Goal: Book appointment/travel/reservation

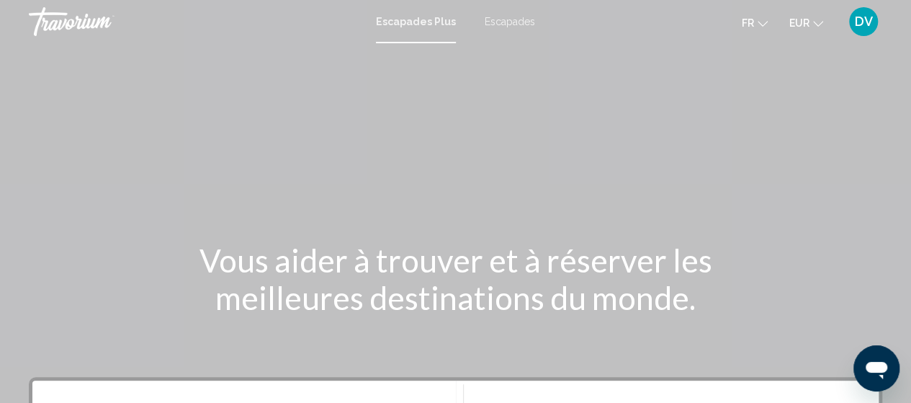
click at [408, 17] on font "Escapades Plus" at bounding box center [416, 22] width 80 height 12
click at [406, 22] on font "Escapades Plus" at bounding box center [416, 22] width 80 height 12
click at [419, 19] on font "Escapades Plus" at bounding box center [416, 22] width 80 height 12
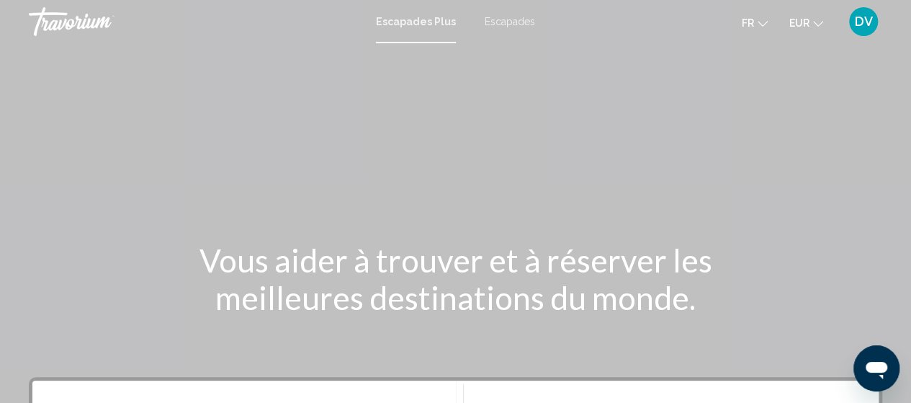
click at [402, 27] on font "Escapades Plus" at bounding box center [416, 22] width 80 height 12
click at [760, 24] on icon "Changer de langue" at bounding box center [763, 24] width 10 height 6
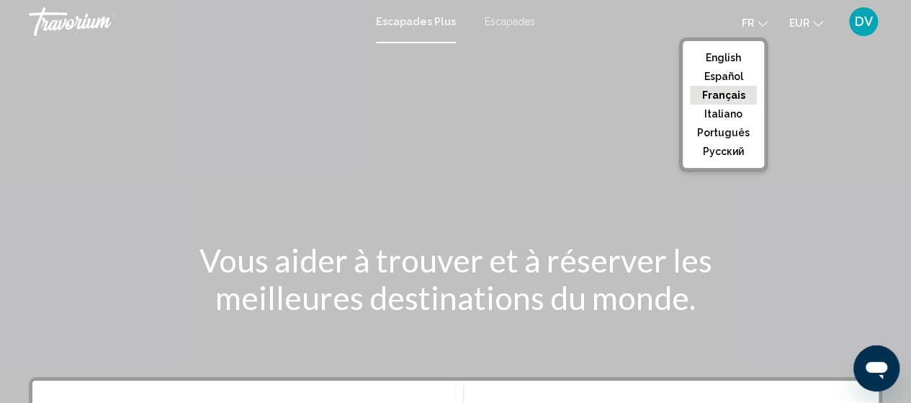
click at [714, 87] on button "Français" at bounding box center [723, 95] width 67 height 19
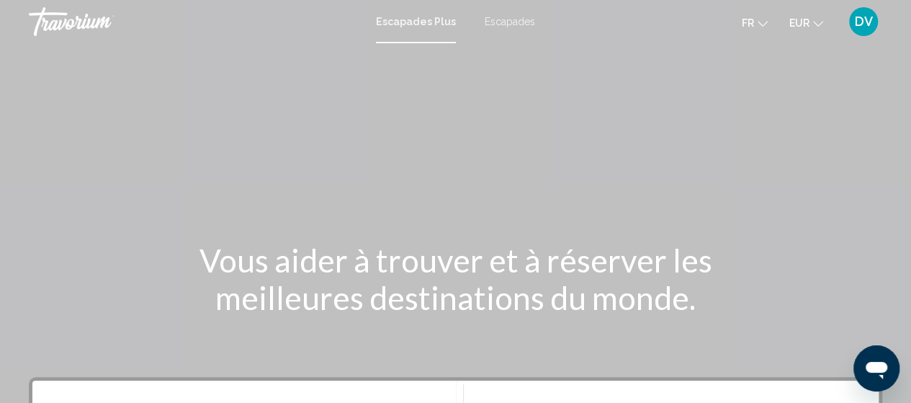
click at [425, 17] on font "Escapades Plus" at bounding box center [416, 22] width 80 height 12
click at [508, 18] on font "Escapades" at bounding box center [510, 22] width 50 height 12
click at [422, 18] on font "Escapades Plus" at bounding box center [413, 22] width 73 height 12
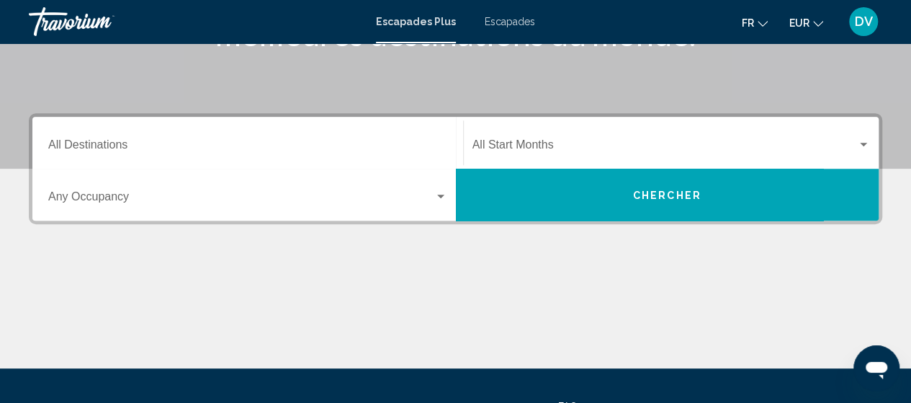
scroll to position [253, 0]
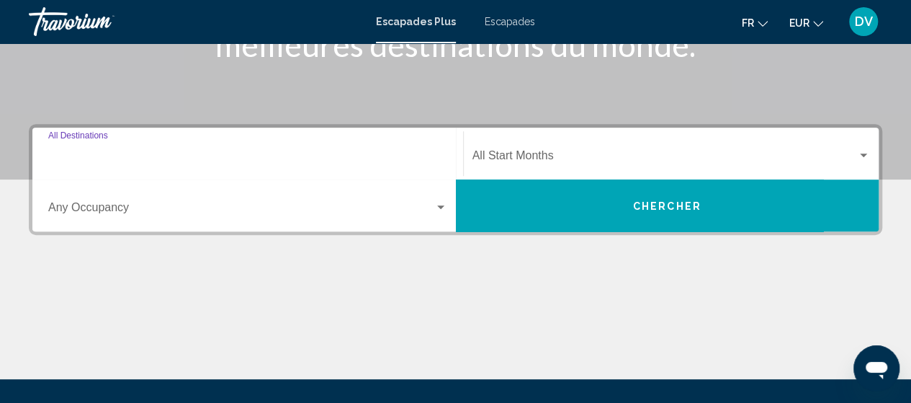
click at [385, 156] on input "Destination All Destinations" at bounding box center [247, 158] width 399 height 13
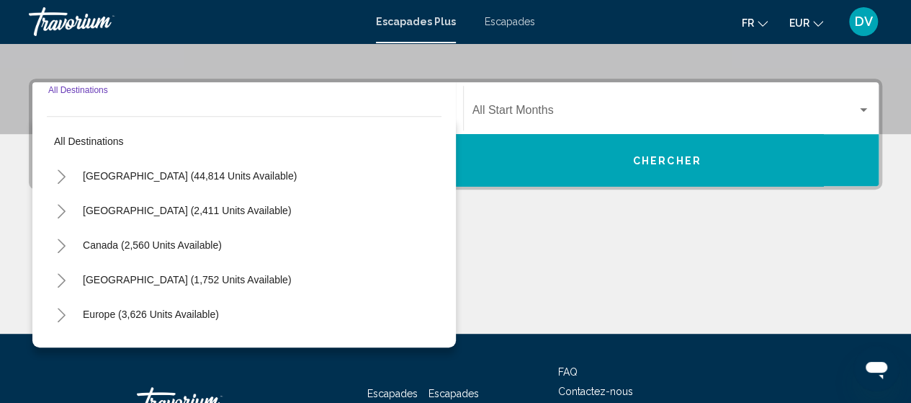
scroll to position [330, 0]
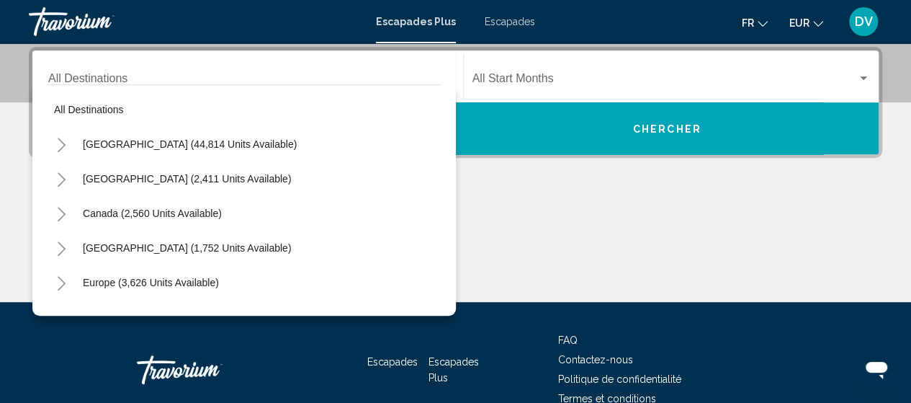
click at [228, 288] on div "Europe (3,626 units available)" at bounding box center [244, 282] width 395 height 35
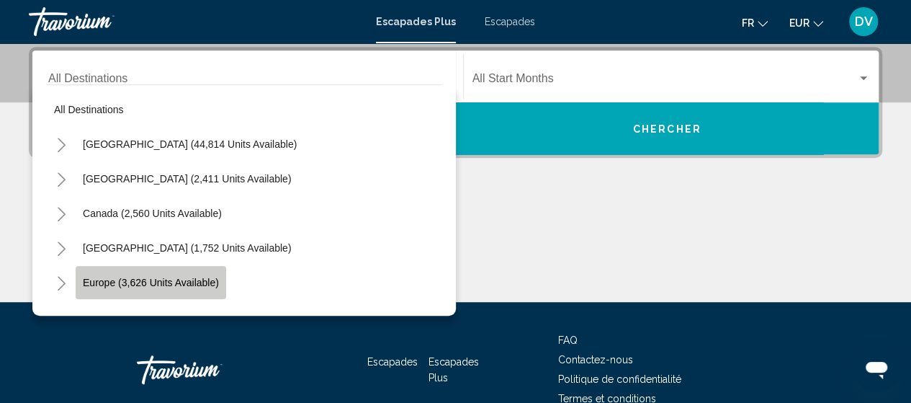
click at [138, 291] on button "Europe (3,626 units available)" at bounding box center [151, 282] width 151 height 33
type input "**********"
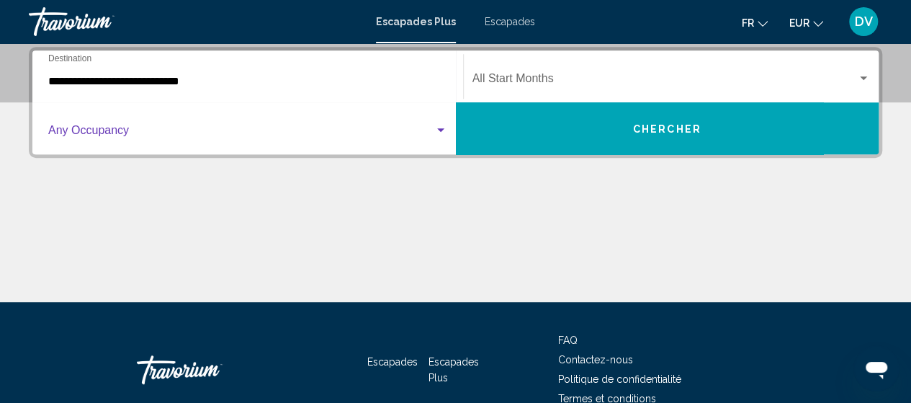
click at [439, 130] on div "Search widget" at bounding box center [440, 130] width 7 height 4
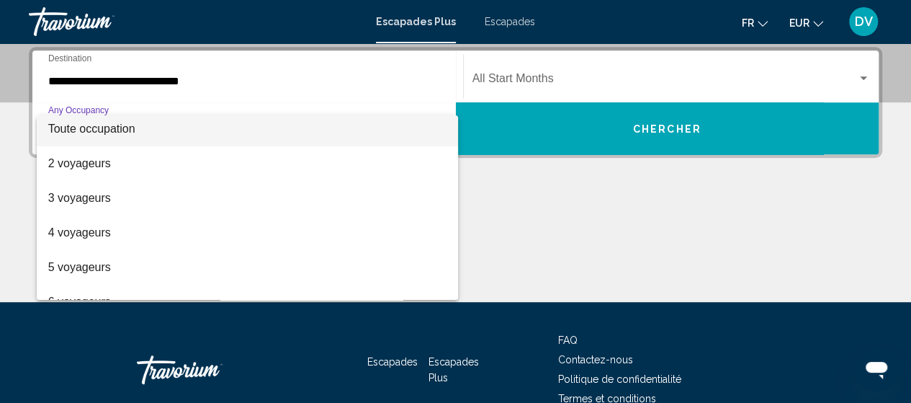
scroll to position [0, 0]
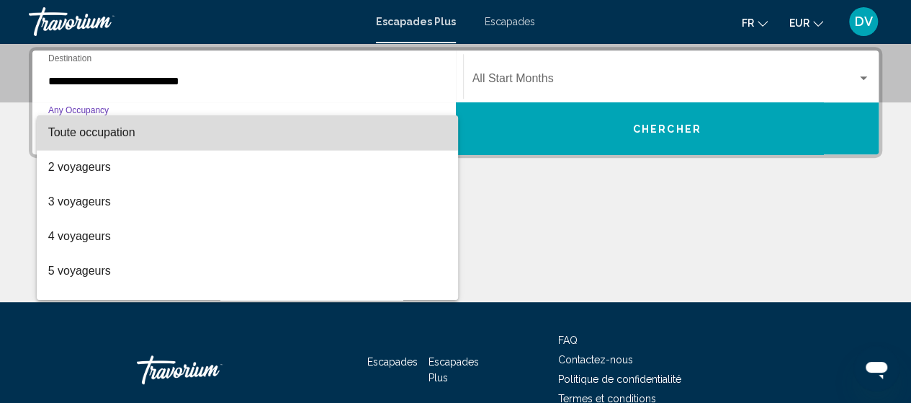
click at [347, 125] on span "Toute occupation" at bounding box center [247, 132] width 399 height 35
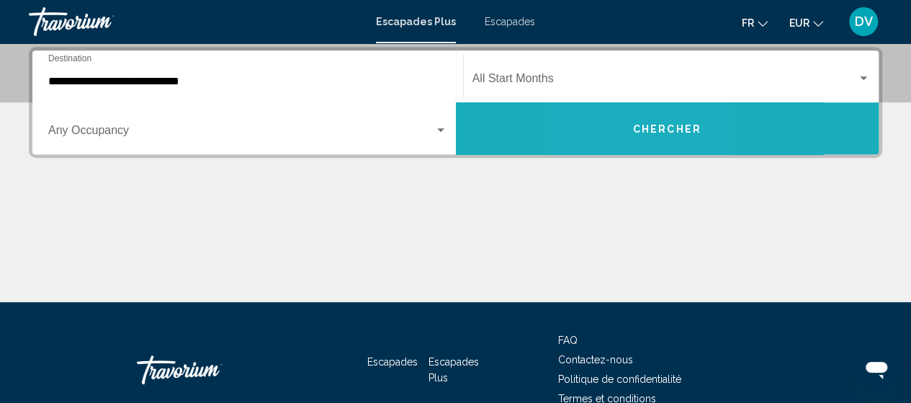
click at [623, 131] on button "Chercher" at bounding box center [667, 128] width 423 height 52
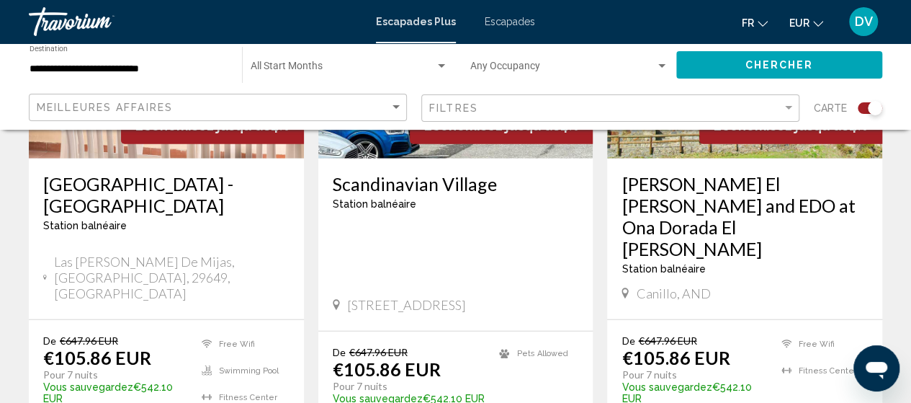
scroll to position [1867, 0]
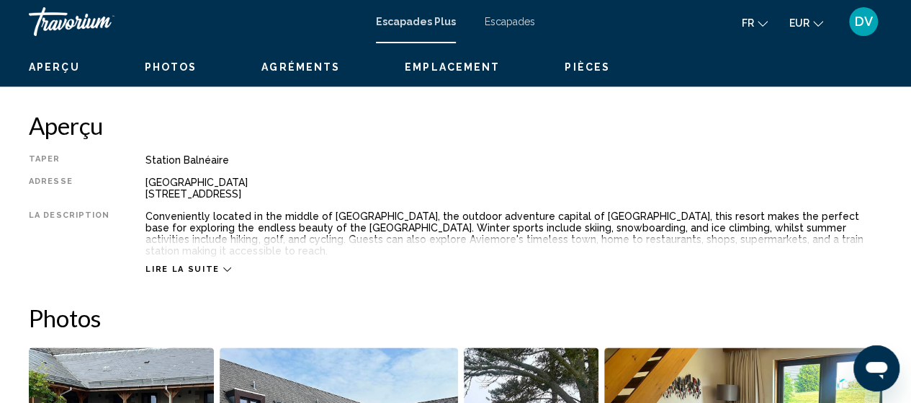
scroll to position [702, 0]
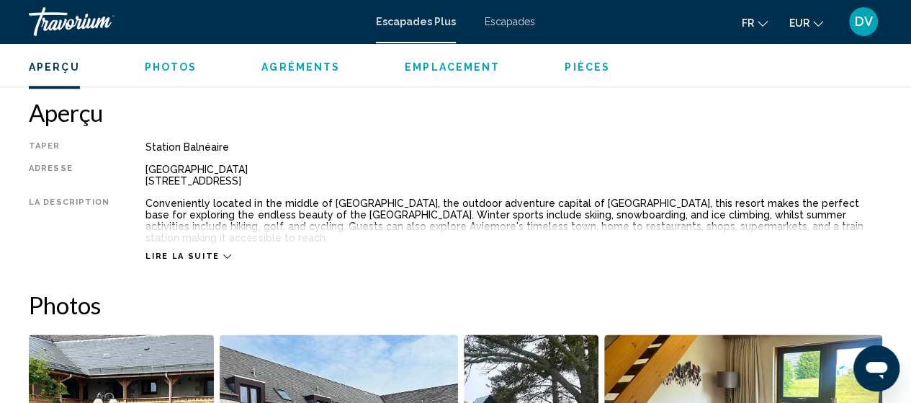
click at [223, 252] on icon "Contenu principal" at bounding box center [227, 256] width 8 height 8
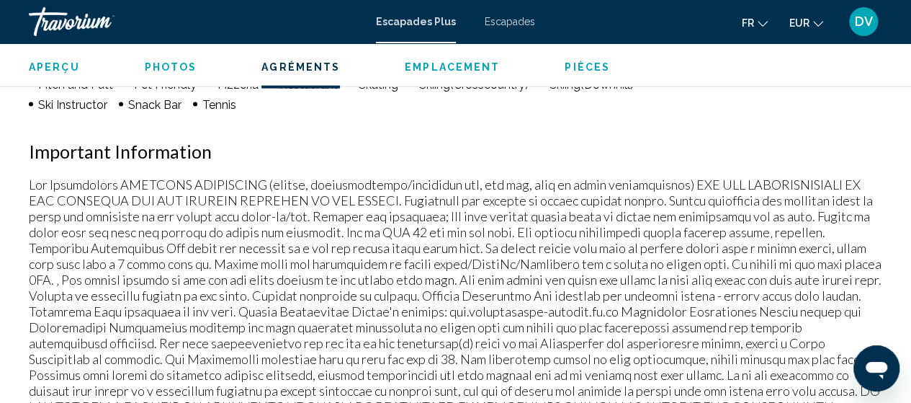
scroll to position [1643, 0]
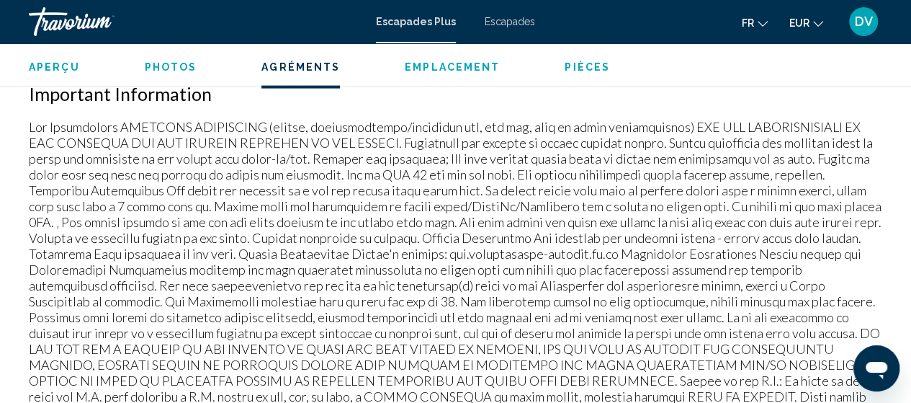
click at [754, 20] on button "fr English Español Français Italiano Português русский" at bounding box center [755, 22] width 26 height 21
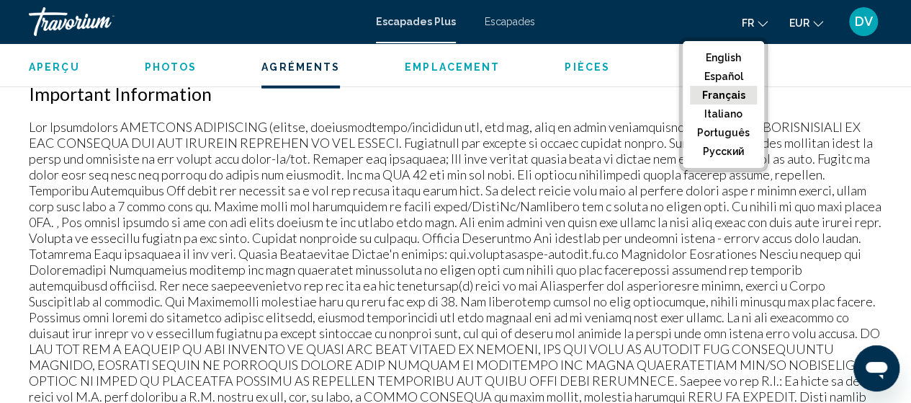
click at [714, 94] on button "Français" at bounding box center [723, 95] width 67 height 19
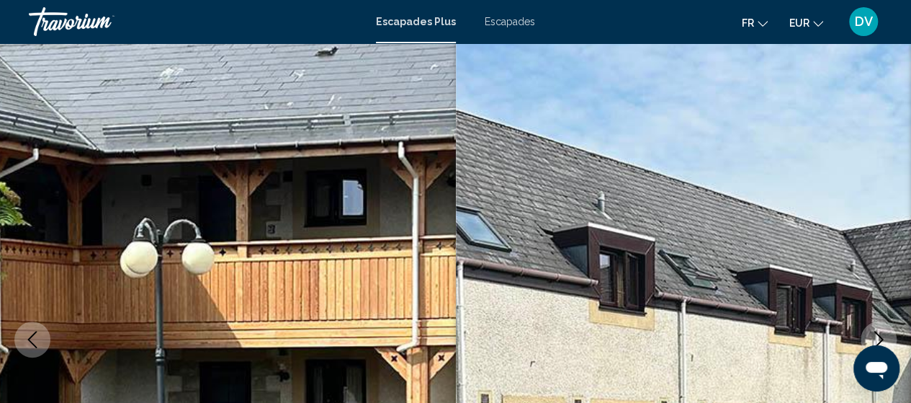
scroll to position [17, 0]
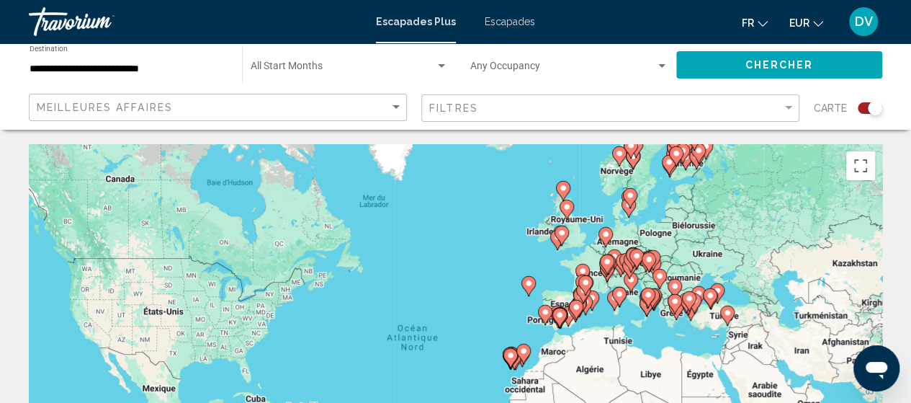
click at [583, 267] on image "Contenu principal" at bounding box center [582, 270] width 9 height 9
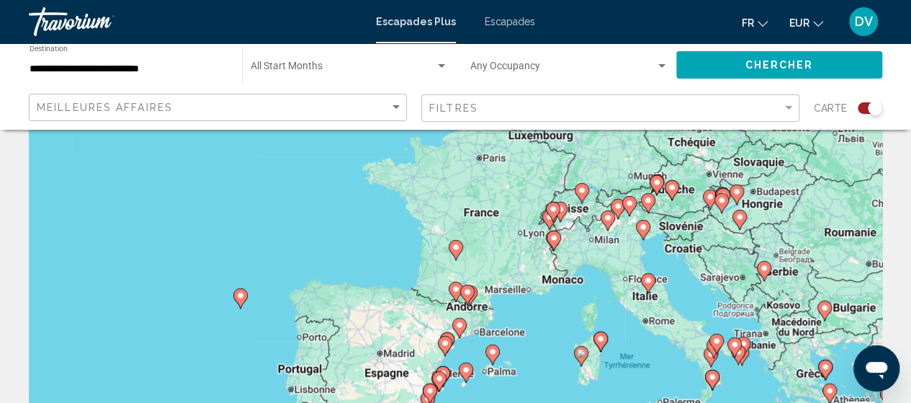
scroll to position [84, 0]
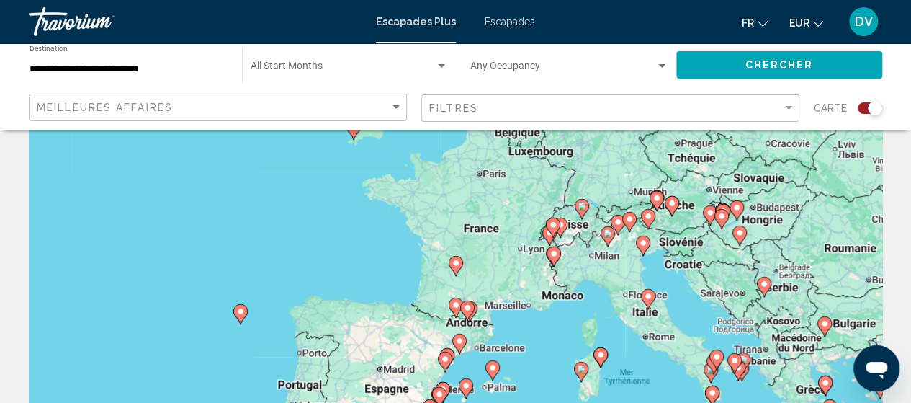
click at [467, 306] on image "Contenu principal" at bounding box center [467, 307] width 9 height 9
type input "**********"
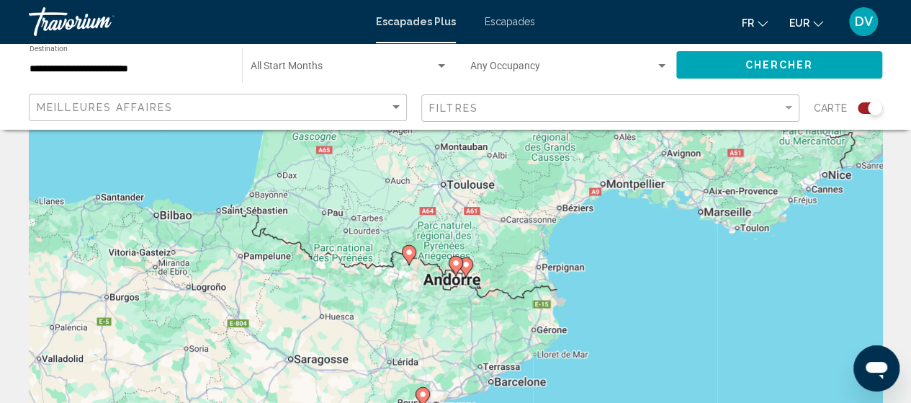
click at [468, 266] on image "Contenu principal" at bounding box center [466, 264] width 9 height 9
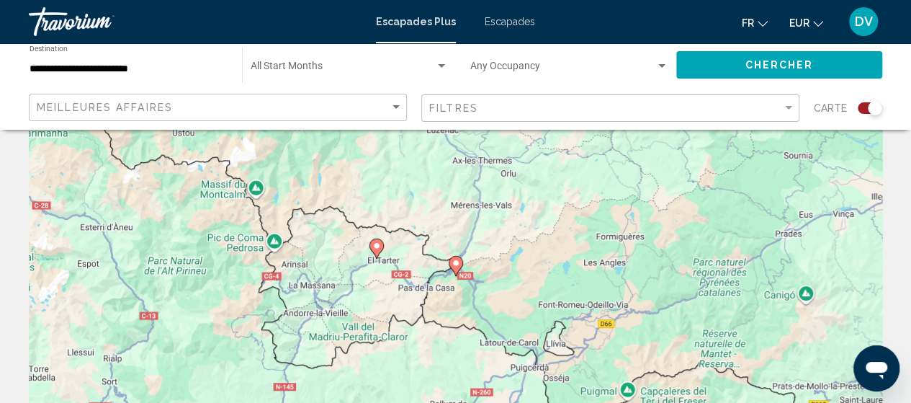
click at [379, 247] on image "Contenu principal" at bounding box center [376, 245] width 9 height 9
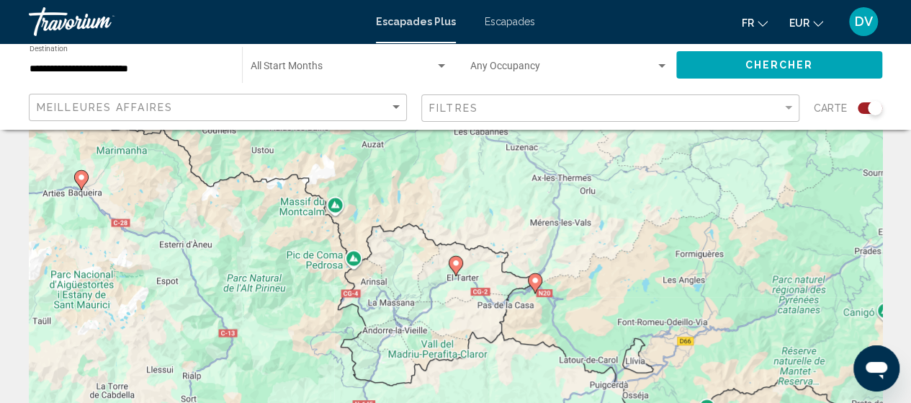
click at [454, 266] on icon "Contenu principal" at bounding box center [455, 265] width 13 height 19
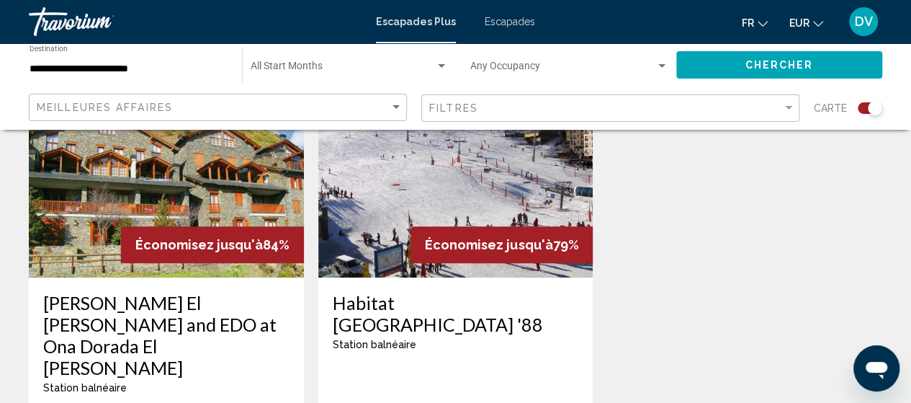
scroll to position [596, 0]
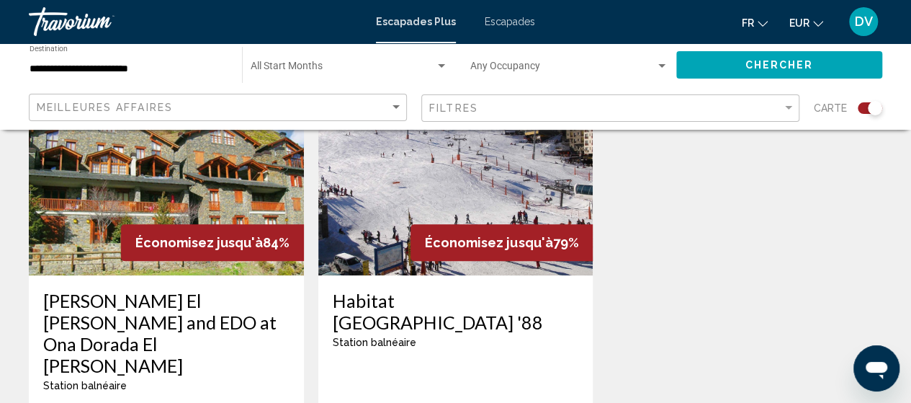
click at [98, 205] on img "Contenu principal" at bounding box center [166, 160] width 275 height 230
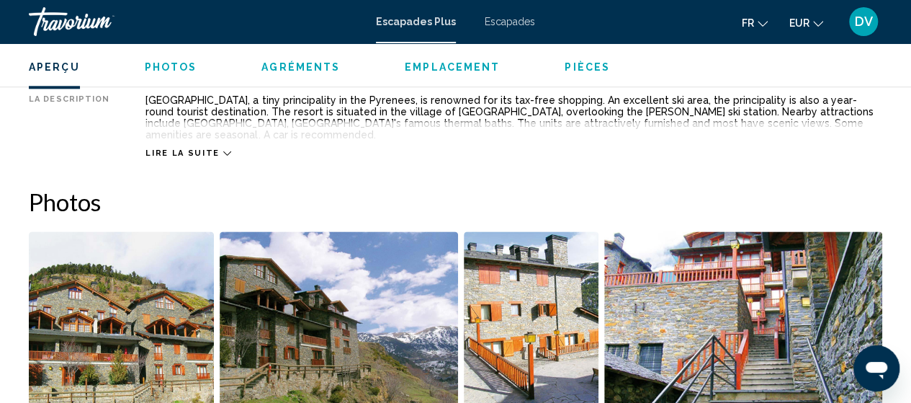
scroll to position [827, 0]
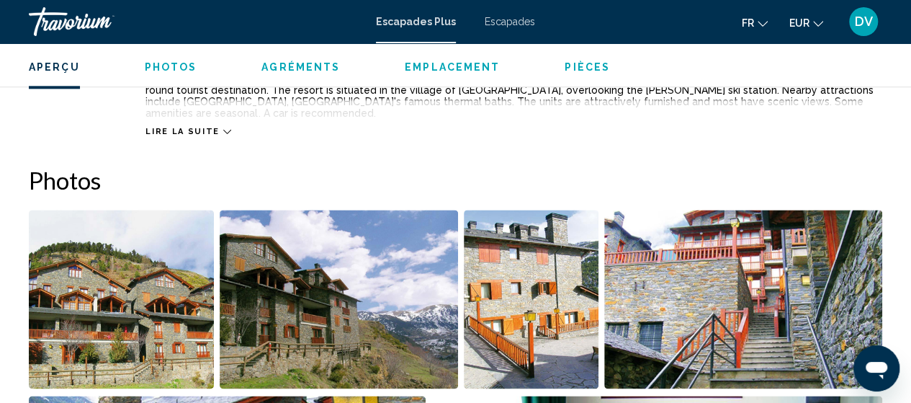
click at [158, 282] on img "Open full-screen image slider" at bounding box center [121, 299] width 185 height 179
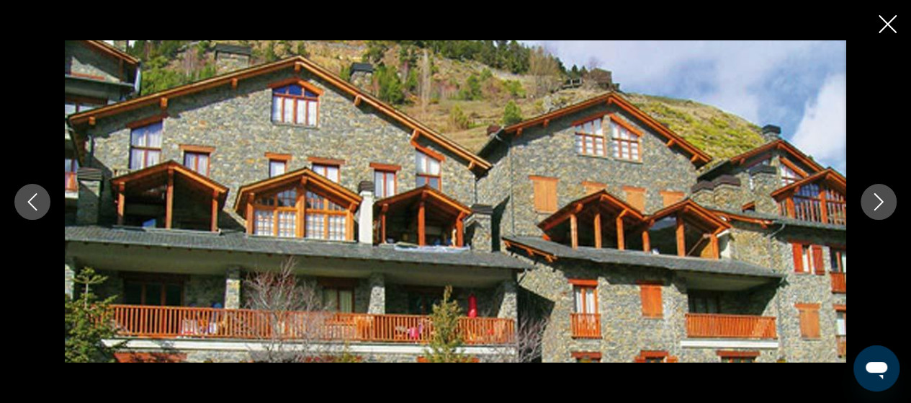
click at [883, 198] on icon "Next image" at bounding box center [878, 201] width 17 height 17
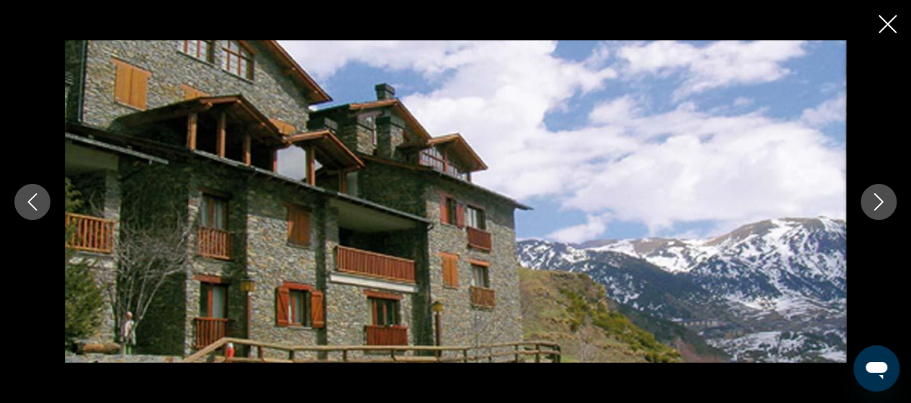
click at [883, 198] on icon "Next image" at bounding box center [878, 201] width 17 height 17
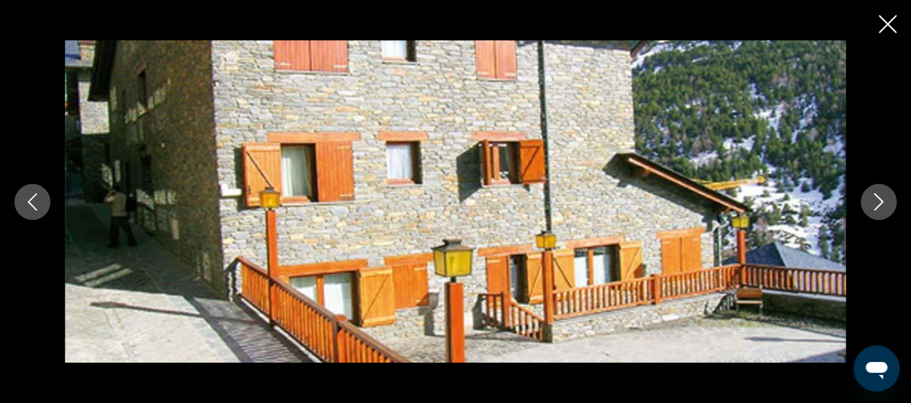
click at [883, 198] on icon "Next image" at bounding box center [878, 201] width 17 height 17
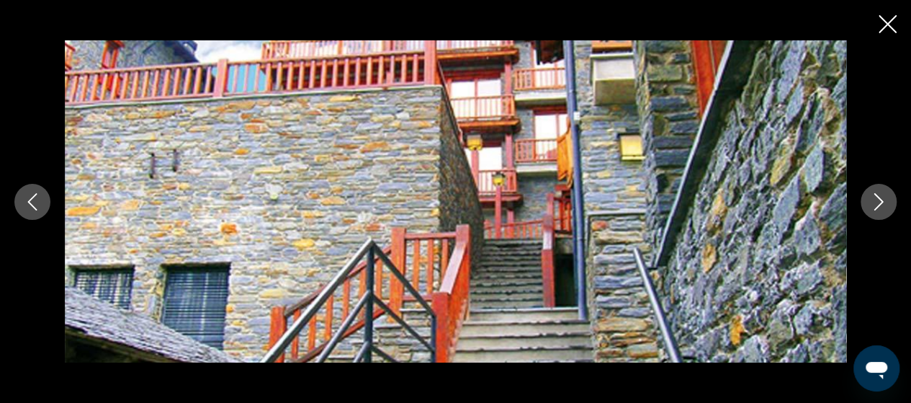
click at [883, 198] on icon "Next image" at bounding box center [878, 201] width 17 height 17
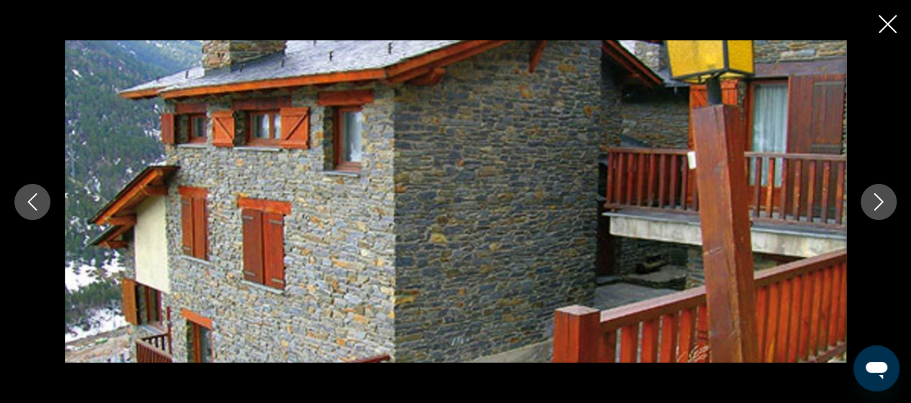
click at [883, 198] on icon "Next image" at bounding box center [878, 201] width 17 height 17
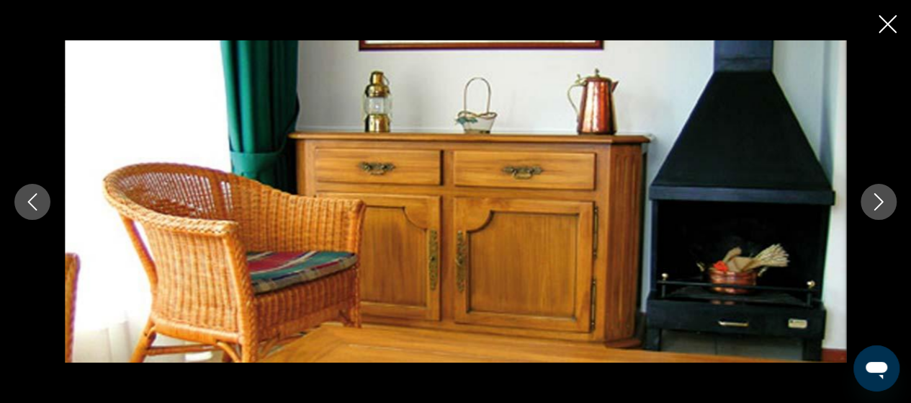
click at [879, 199] on icon "Next image" at bounding box center [878, 201] width 9 height 17
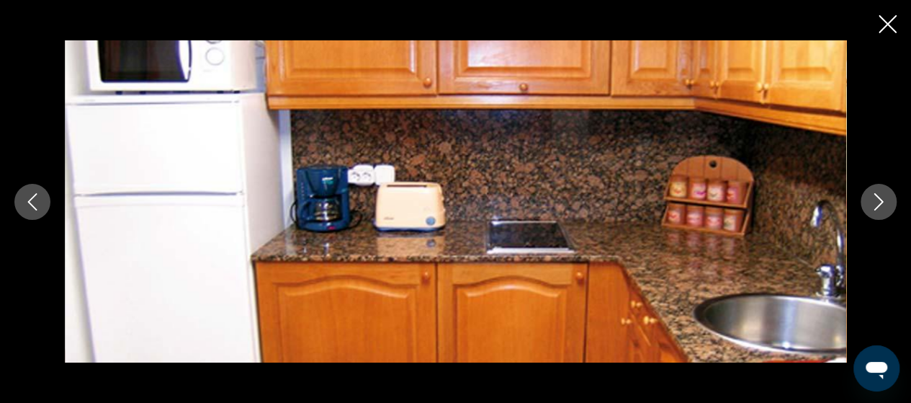
click at [879, 199] on icon "Next image" at bounding box center [878, 201] width 9 height 17
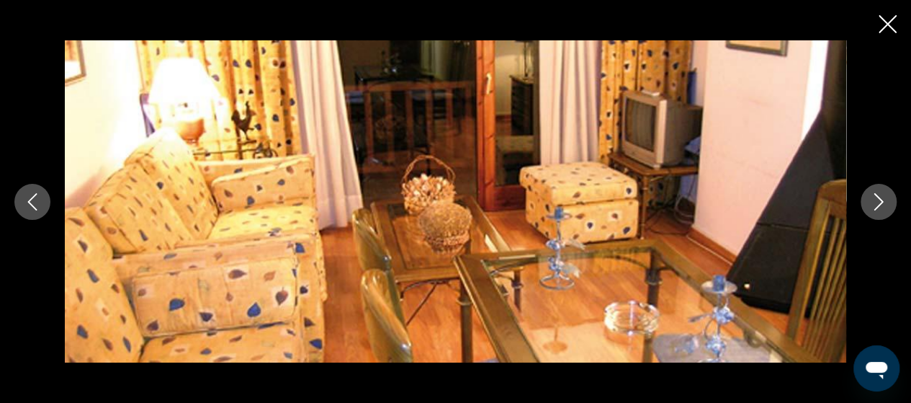
click at [879, 199] on icon "Next image" at bounding box center [878, 201] width 9 height 17
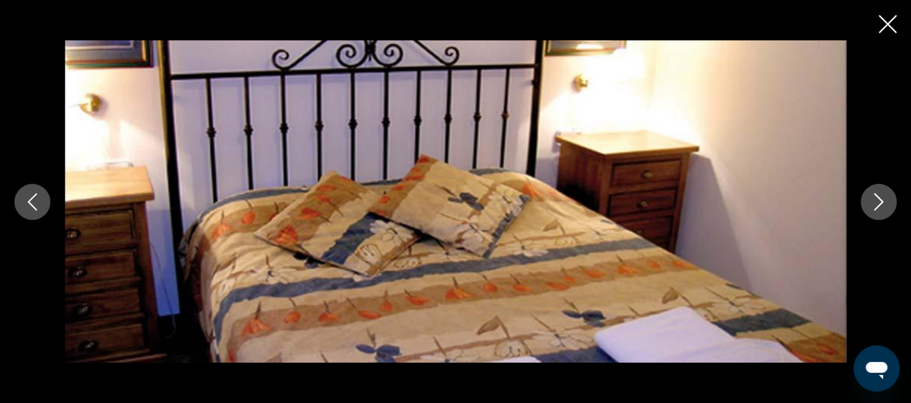
click at [879, 199] on icon "Next image" at bounding box center [878, 201] width 9 height 17
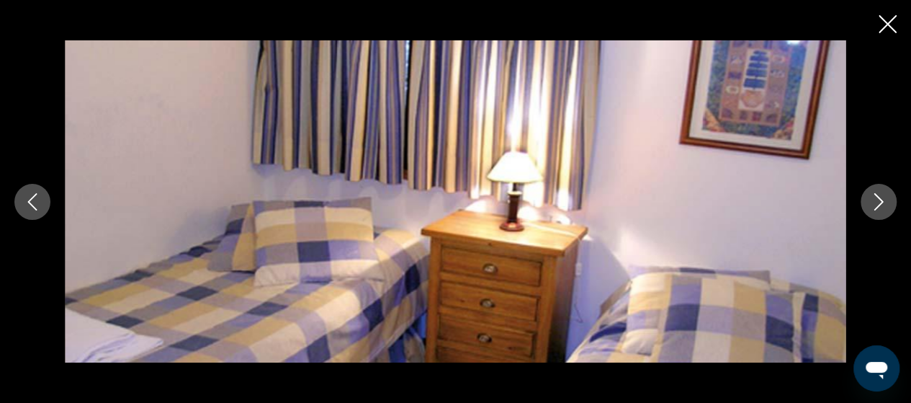
click at [879, 199] on icon "Next image" at bounding box center [878, 201] width 9 height 17
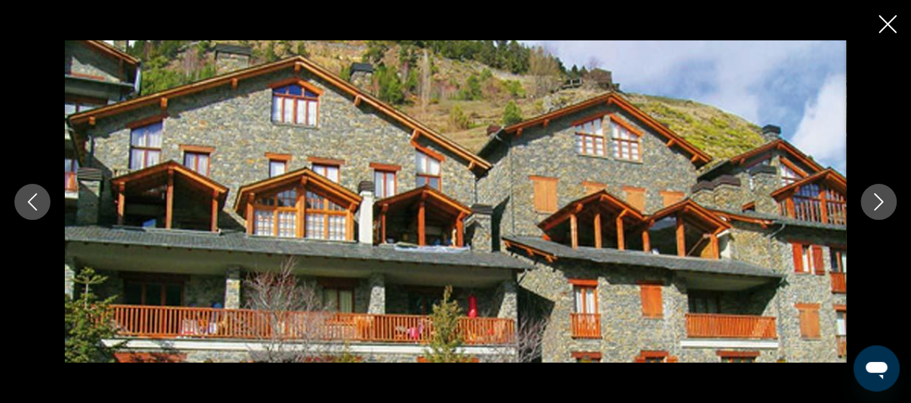
scroll to position [1606, 0]
click at [884, 23] on icon "Close slideshow" at bounding box center [888, 24] width 18 height 18
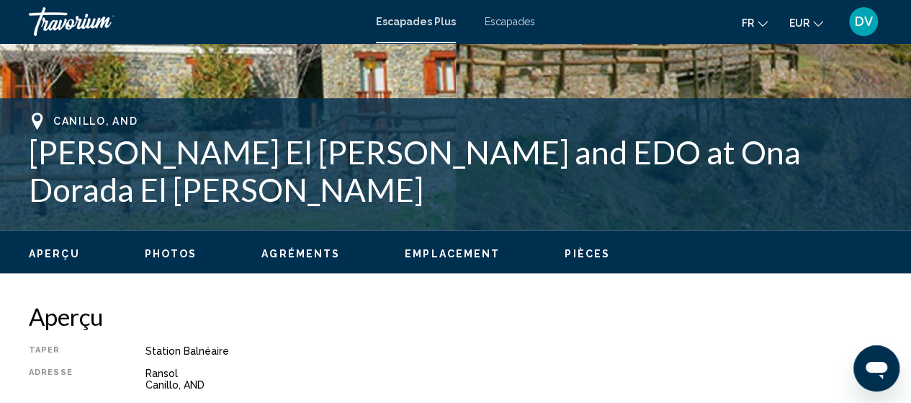
scroll to position [528, 0]
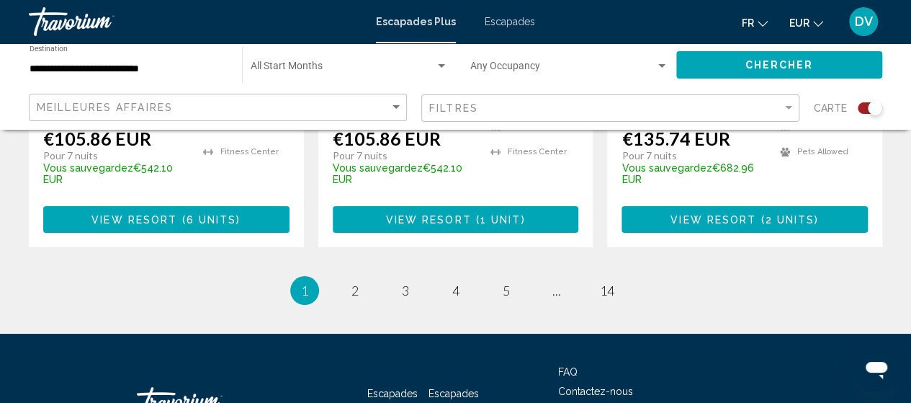
scroll to position [2616, 0]
click at [356, 282] on span "2" at bounding box center [354, 290] width 7 height 16
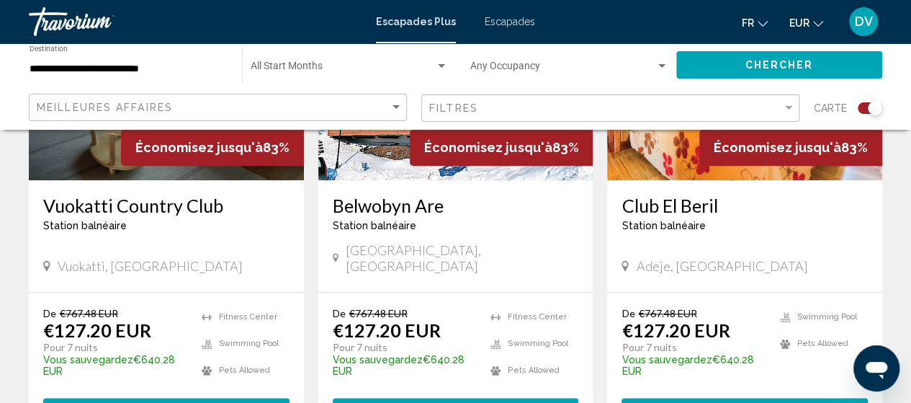
scroll to position [720, 0]
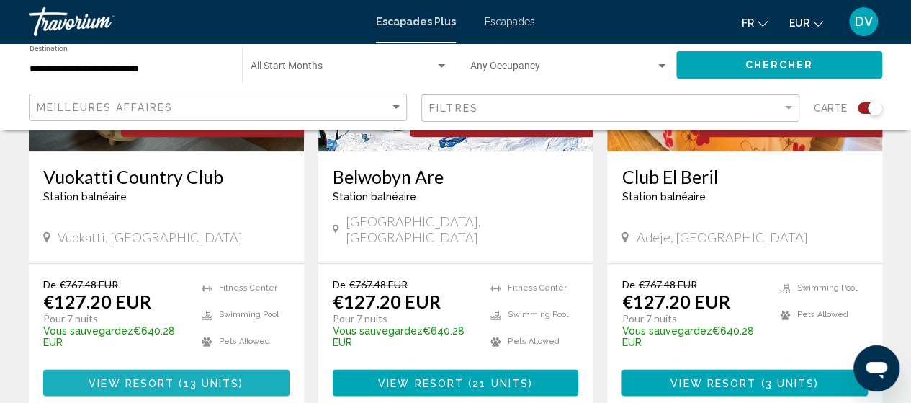
click at [138, 377] on span "View Resort" at bounding box center [132, 383] width 86 height 12
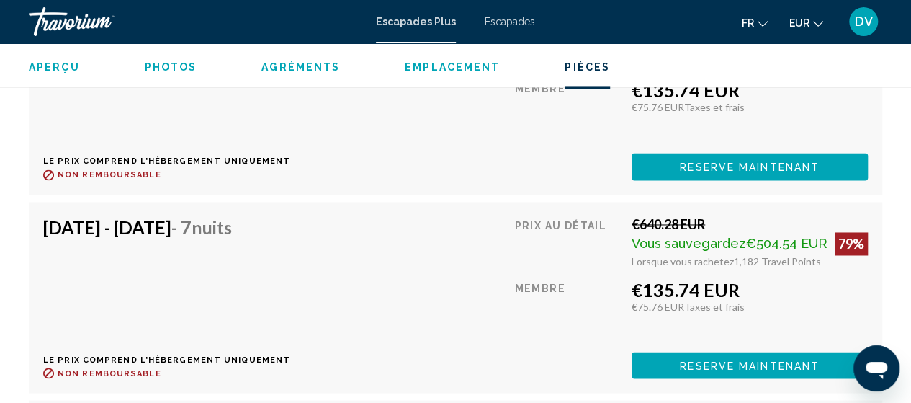
scroll to position [3794, 0]
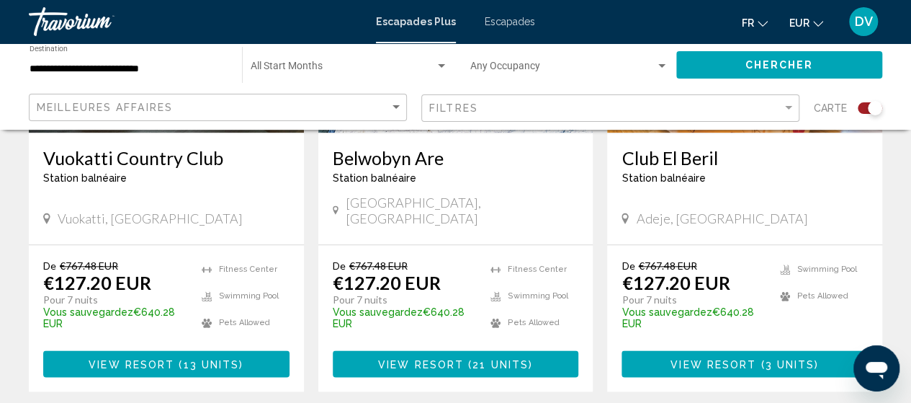
scroll to position [745, 0]
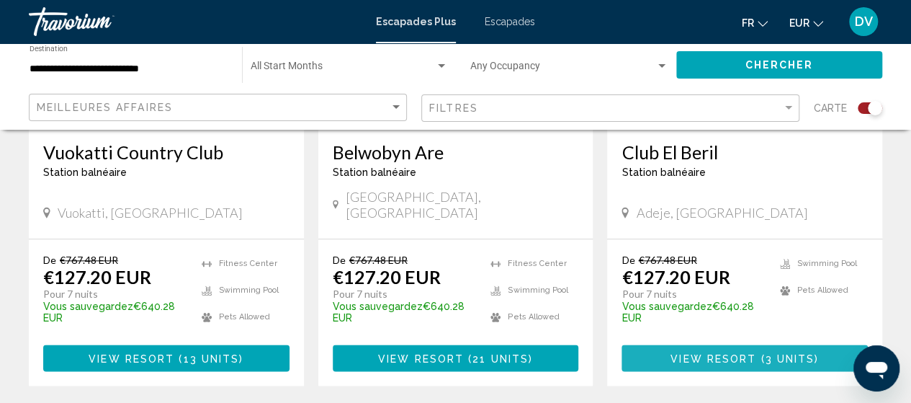
click at [717, 352] on span "View Resort" at bounding box center [713, 358] width 86 height 12
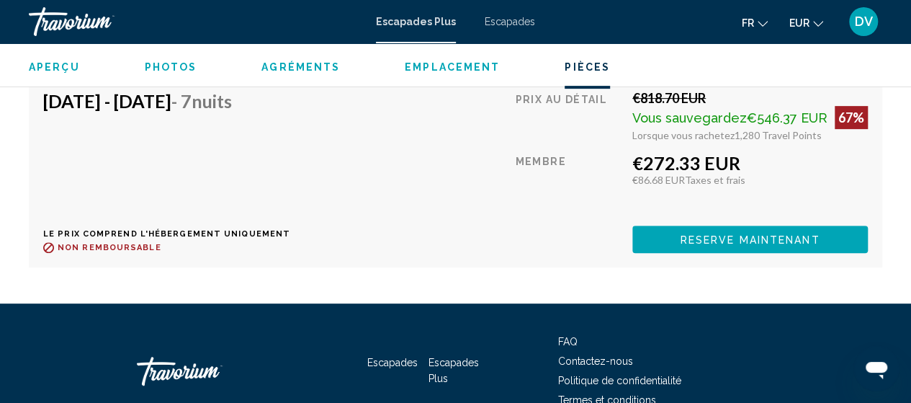
scroll to position [2999, 0]
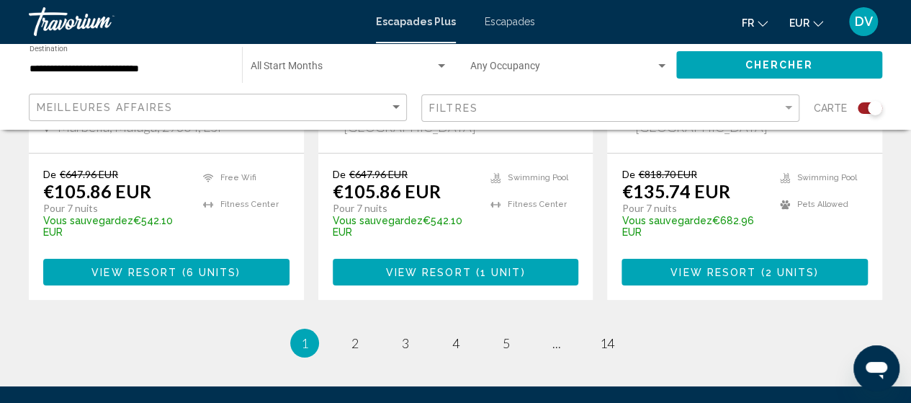
scroll to position [2564, 0]
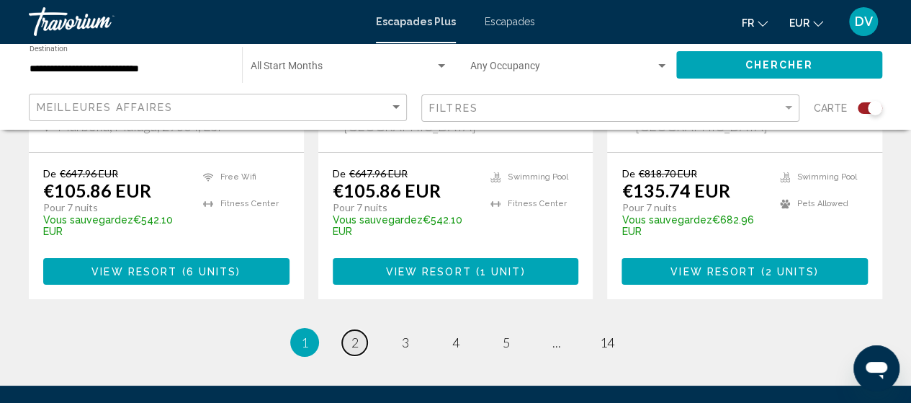
click at [358, 334] on span "2" at bounding box center [354, 342] width 7 height 16
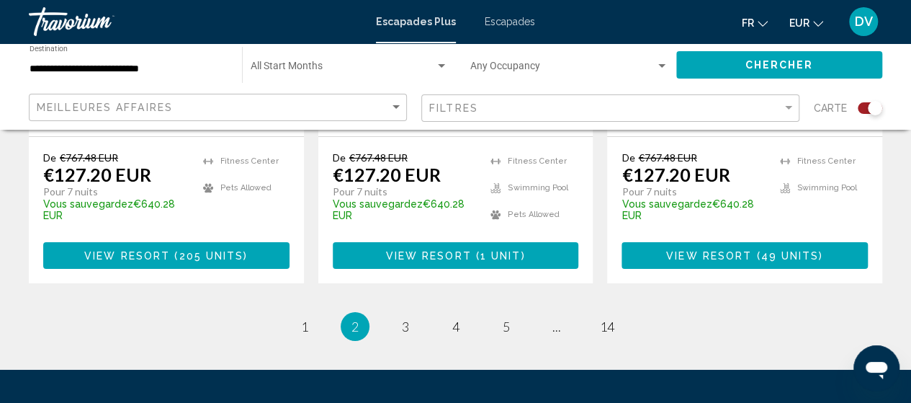
scroll to position [2430, 0]
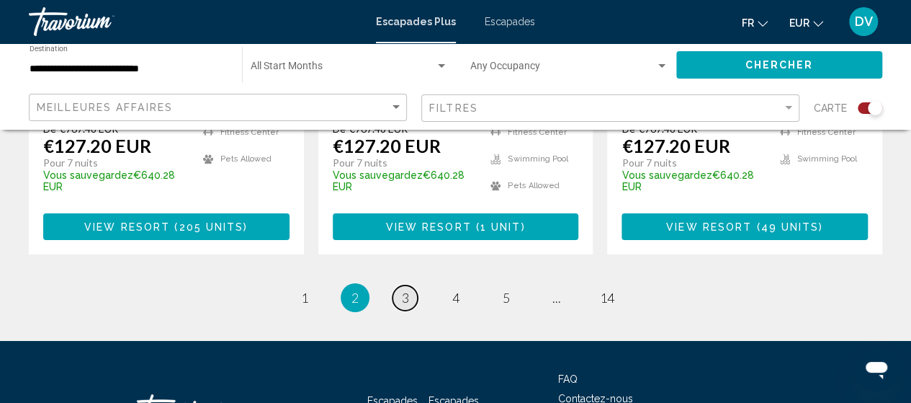
click at [400, 285] on link "page 3" at bounding box center [404, 297] width 25 height 25
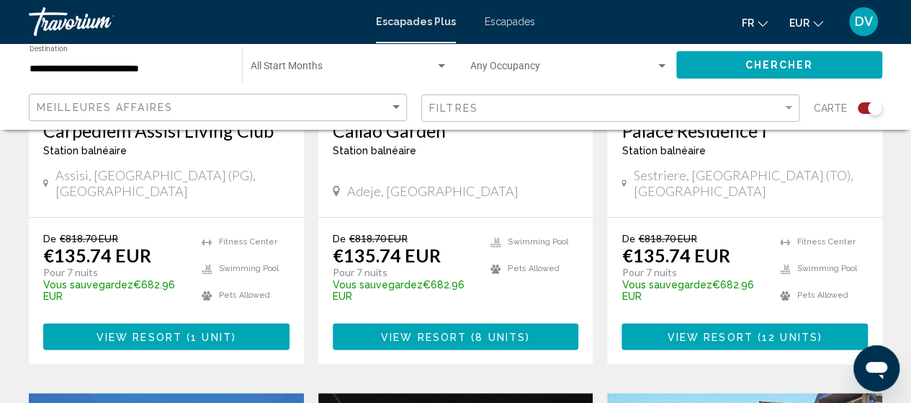
scroll to position [768, 0]
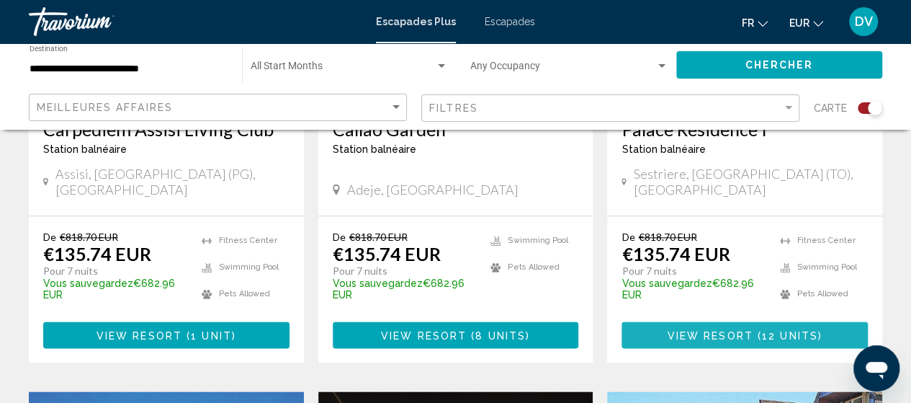
click at [755, 329] on span "Contenu principal" at bounding box center [755, 335] width 4 height 12
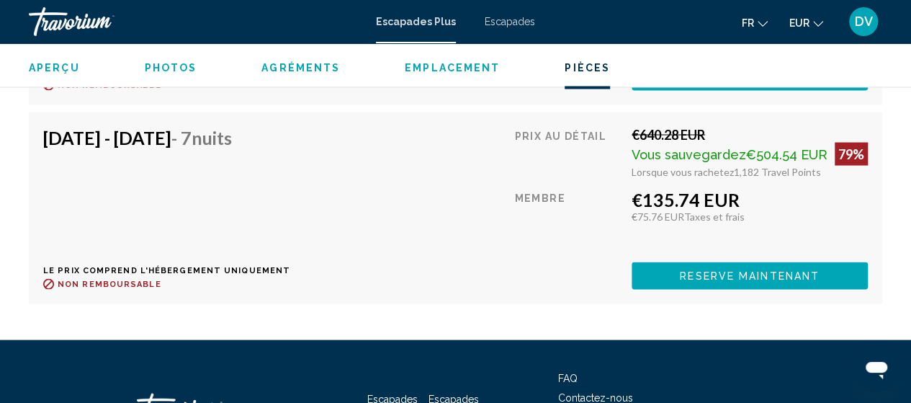
scroll to position [4063, 0]
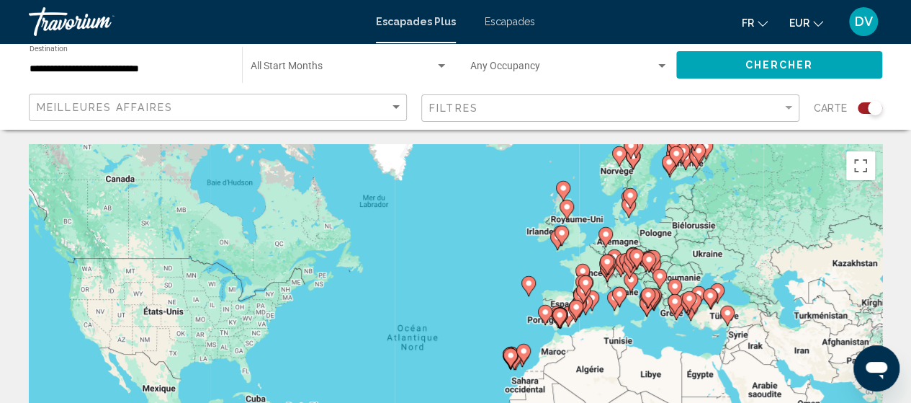
click at [583, 271] on image "Contenu principal" at bounding box center [582, 270] width 9 height 9
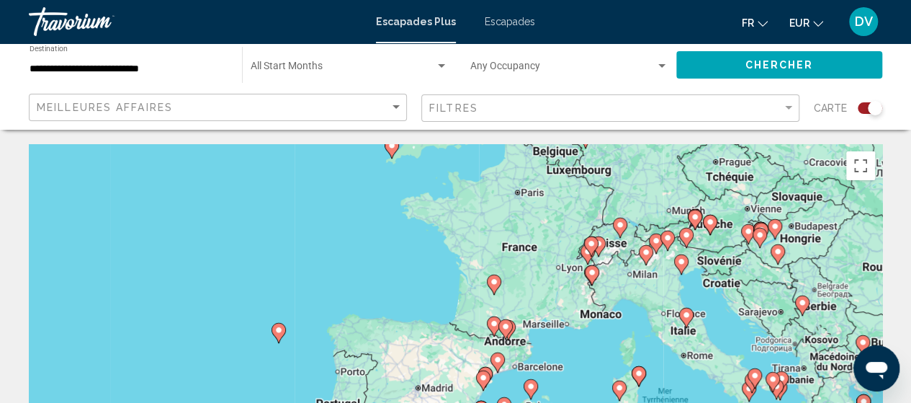
drag, startPoint x: 598, startPoint y: 271, endPoint x: 637, endPoint y: 205, distance: 76.5
click at [637, 205] on div "Pour activer le glissement avec le clavier, appuyez sur Alt+Entrée. Une fois ce…" at bounding box center [455, 360] width 853 height 432
click at [584, 256] on gmp-advanced-marker "Contenu principal" at bounding box center [591, 246] width 14 height 22
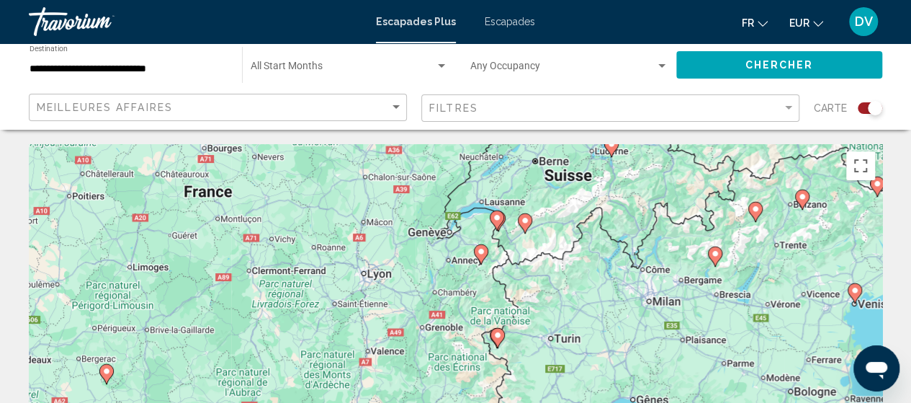
drag, startPoint x: 517, startPoint y: 326, endPoint x: 558, endPoint y: 194, distance: 137.3
click at [558, 194] on div "Pour activer le glissement avec le clavier, appuyez sur Alt+Entrée. Une fois ce…" at bounding box center [455, 360] width 853 height 432
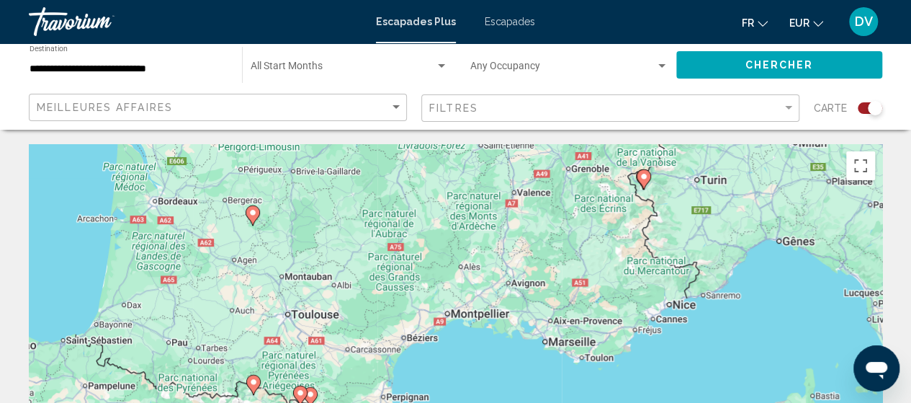
drag, startPoint x: 327, startPoint y: 284, endPoint x: 478, endPoint y: 132, distance: 214.9
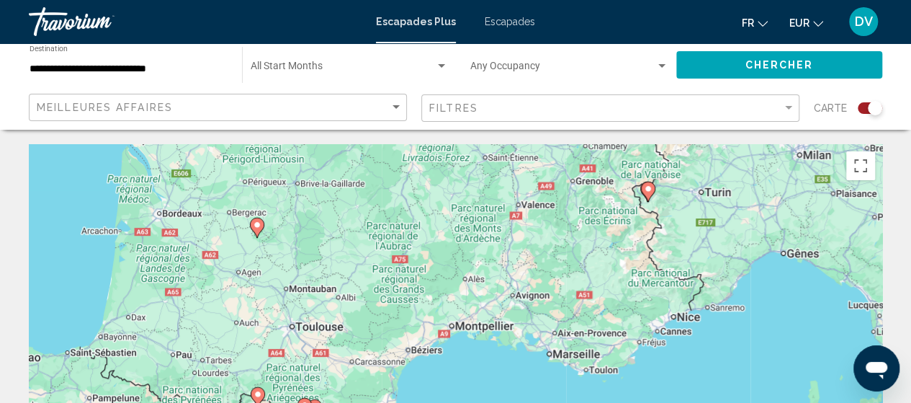
click at [260, 223] on image "Contenu principal" at bounding box center [257, 224] width 9 height 9
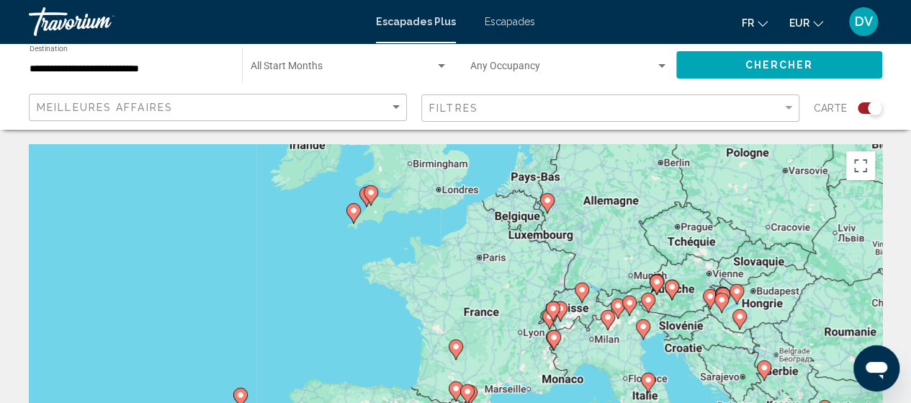
click at [456, 341] on icon "Contenu principal" at bounding box center [455, 349] width 13 height 19
type input "**********"
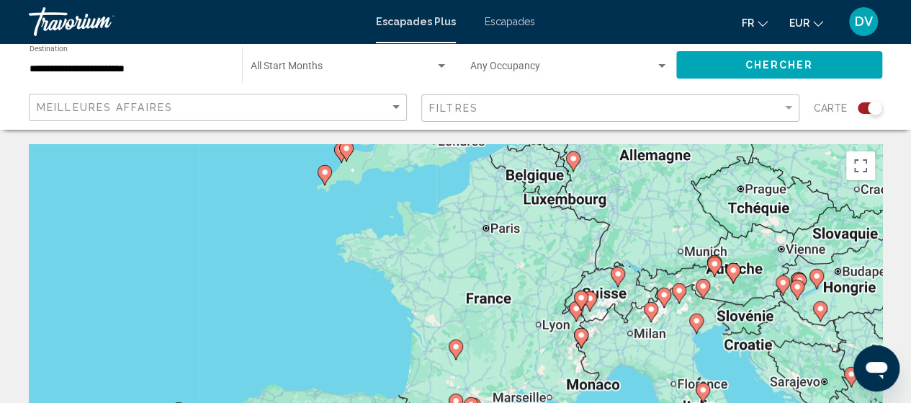
click at [456, 341] on icon "Contenu principal" at bounding box center [455, 349] width 13 height 19
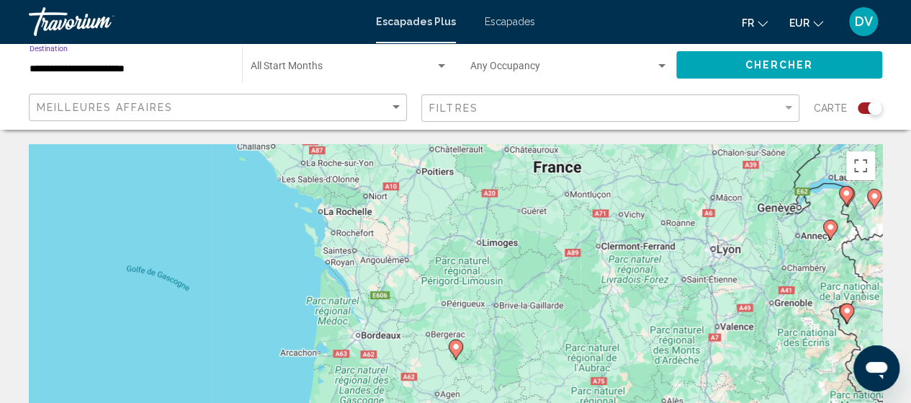
click at [154, 74] on input "**********" at bounding box center [129, 69] width 198 height 12
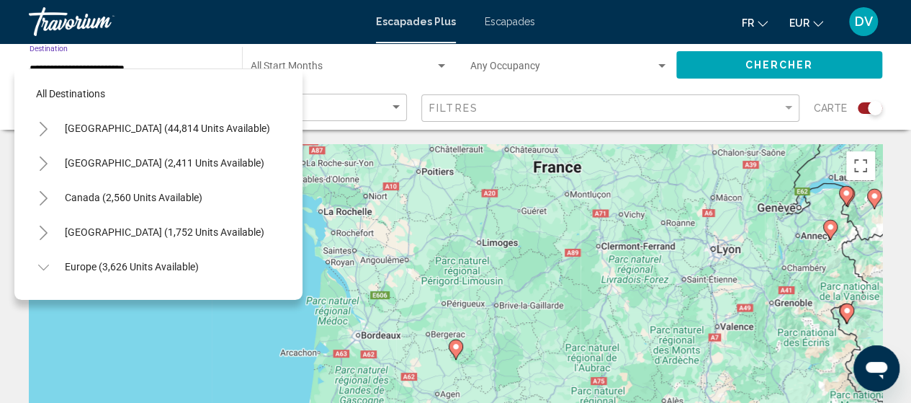
scroll to position [298, 0]
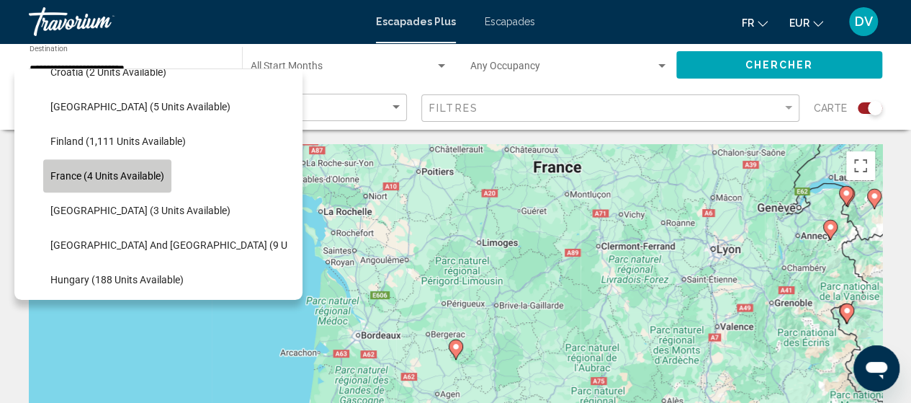
click at [89, 184] on button "France (4 units available)" at bounding box center [107, 175] width 128 height 33
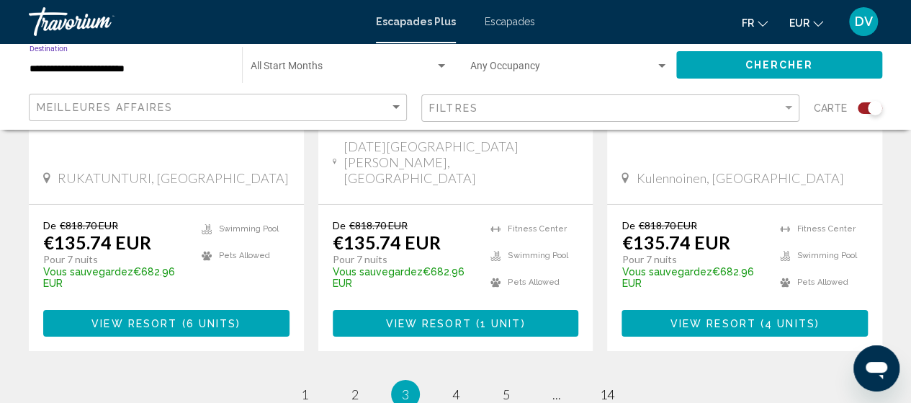
scroll to position [2398, 0]
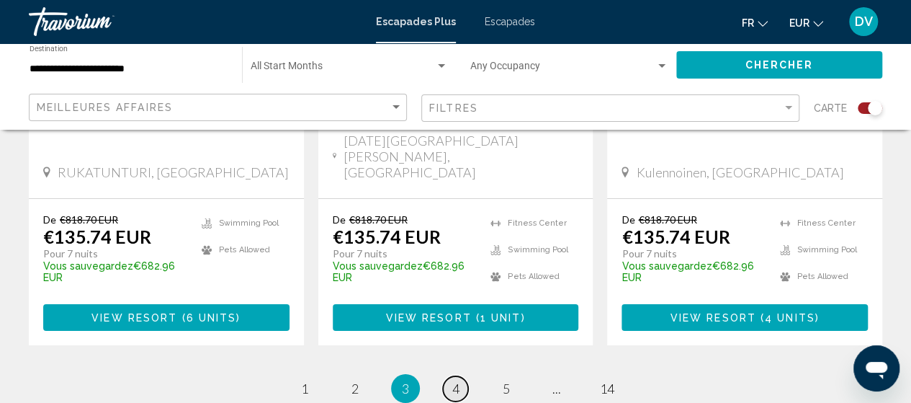
click at [457, 380] on span "4" at bounding box center [455, 388] width 7 height 16
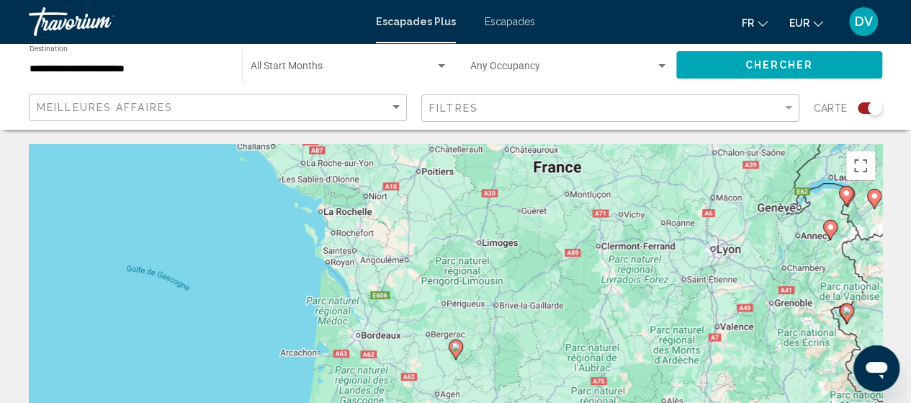
click at [457, 348] on image "Contenu principal" at bounding box center [456, 346] width 9 height 9
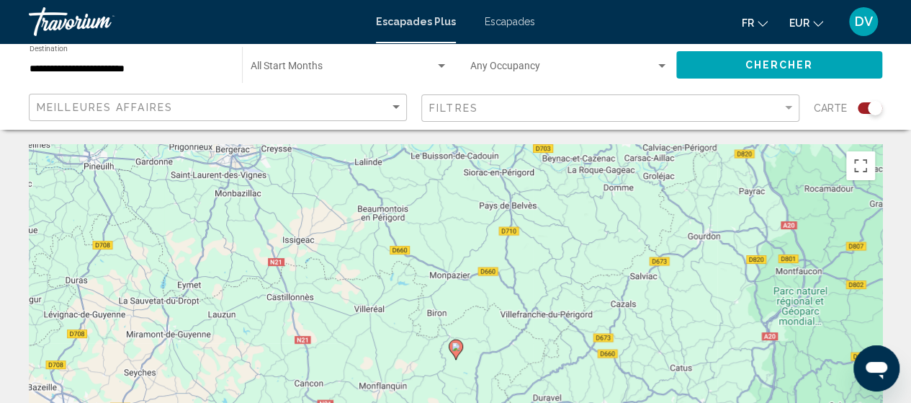
click at [457, 348] on image "Contenu principal" at bounding box center [456, 346] width 9 height 9
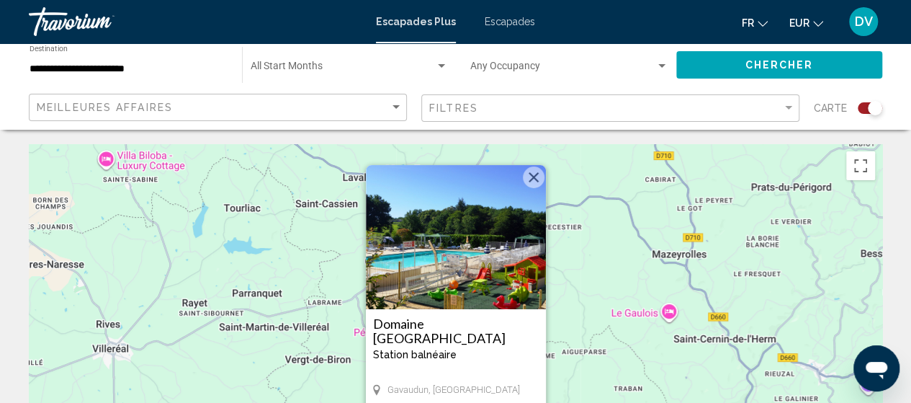
click at [474, 284] on img "Contenu principal" at bounding box center [456, 237] width 180 height 144
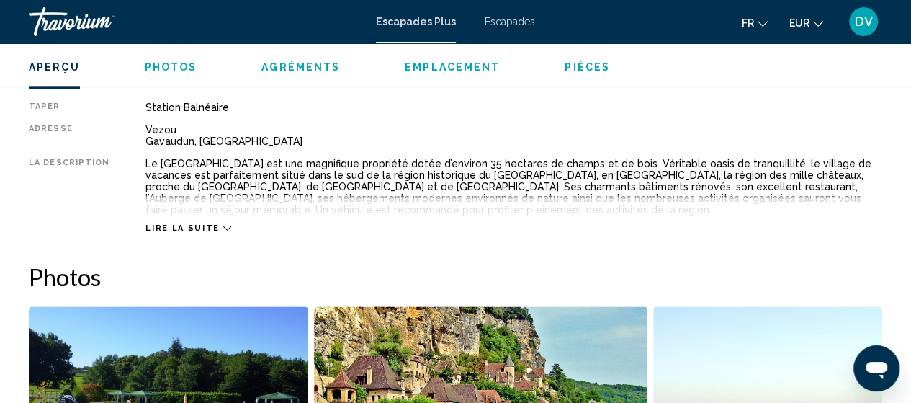
scroll to position [771, 0]
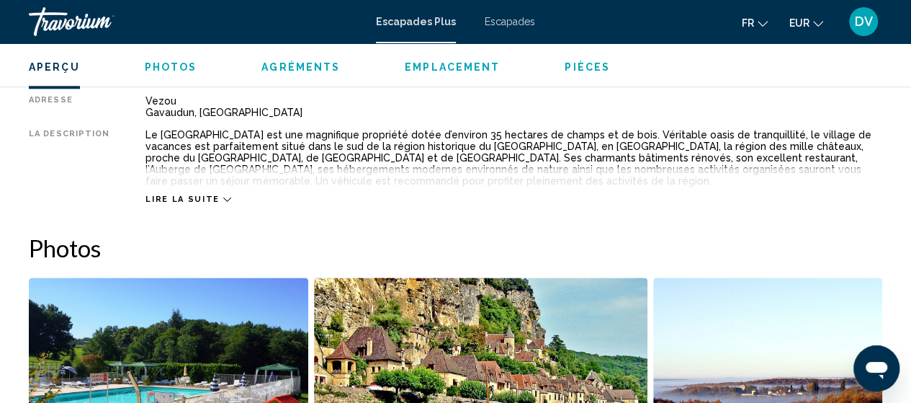
click at [211, 199] on div "Lire la suite" at bounding box center [187, 198] width 85 height 9
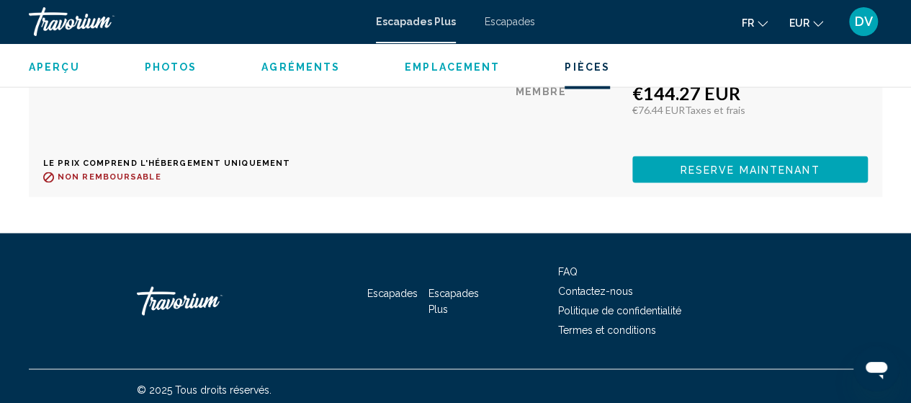
scroll to position [3881, 0]
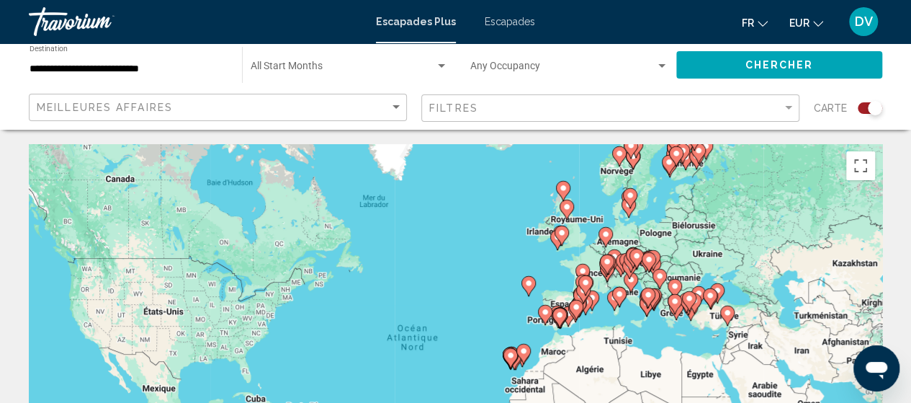
click at [608, 233] on image "Contenu principal" at bounding box center [605, 234] width 9 height 9
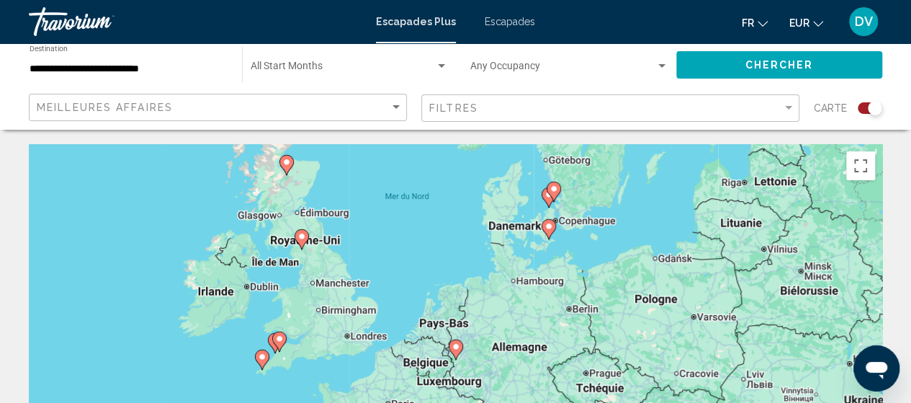
click at [457, 349] on image "Contenu principal" at bounding box center [456, 346] width 9 height 9
type input "**********"
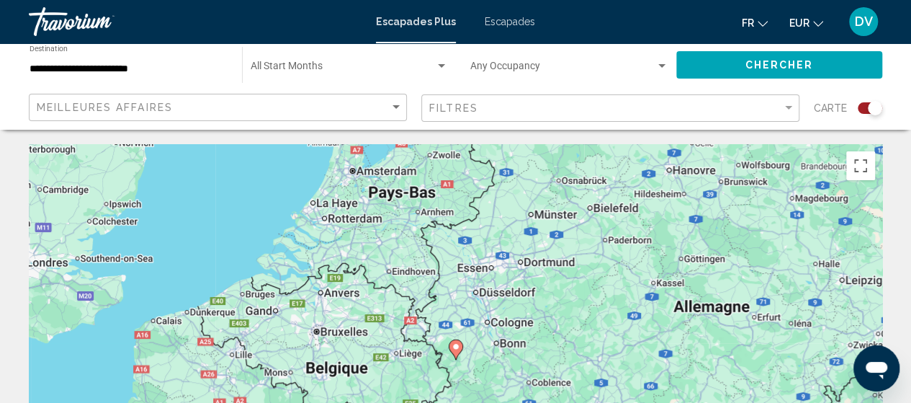
click at [457, 349] on image "Contenu principal" at bounding box center [456, 346] width 9 height 9
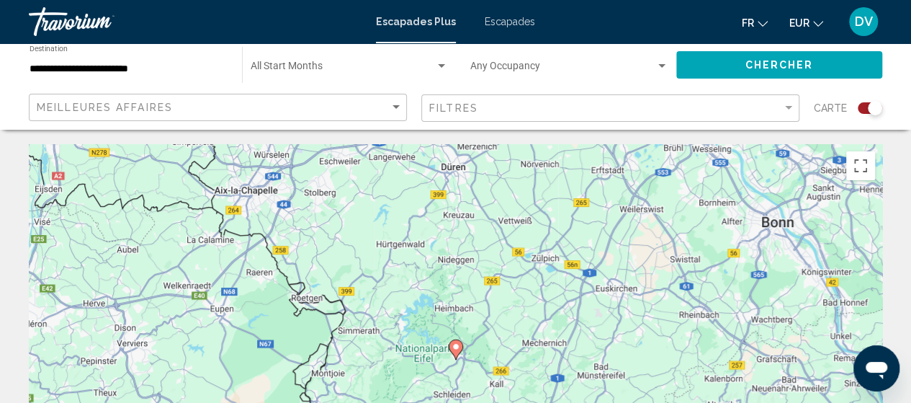
click at [457, 349] on image "Contenu principal" at bounding box center [456, 346] width 9 height 9
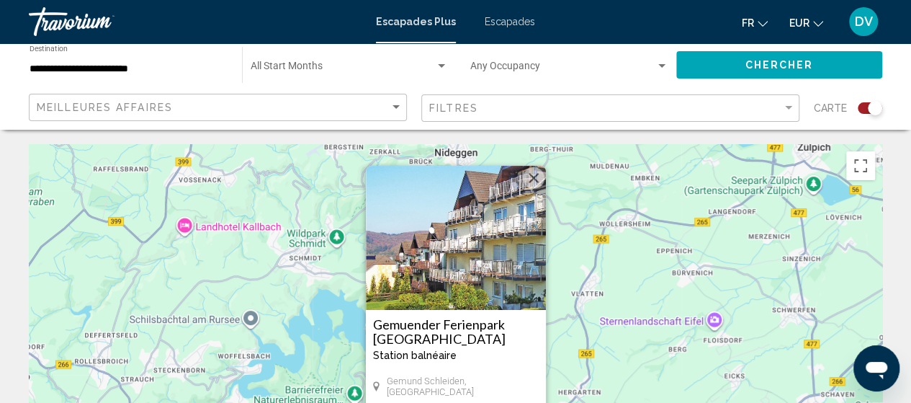
click at [458, 237] on img "Contenu principal" at bounding box center [456, 238] width 180 height 144
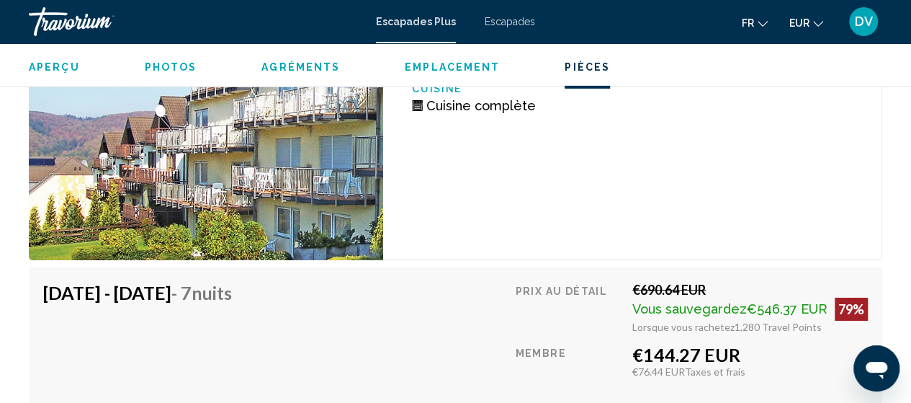
scroll to position [2423, 0]
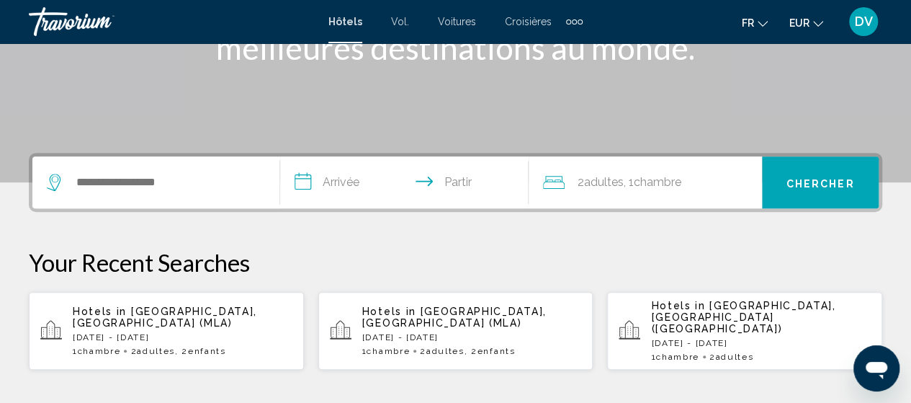
scroll to position [248, 0]
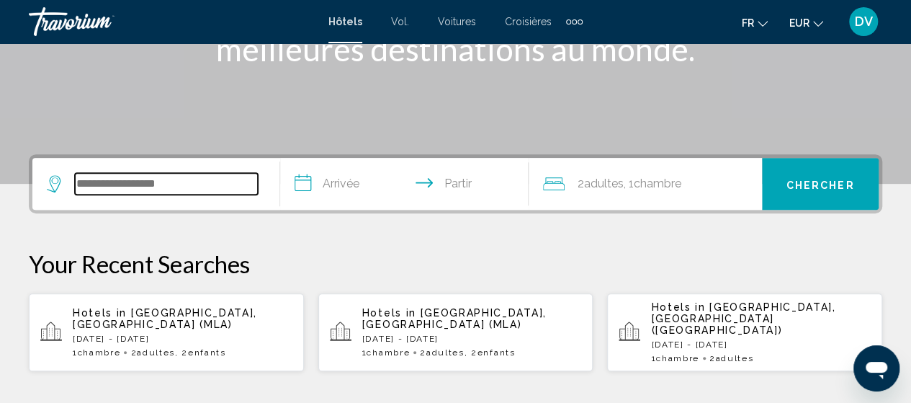
click at [131, 185] on input "Widget de recherche" at bounding box center [166, 184] width 183 height 22
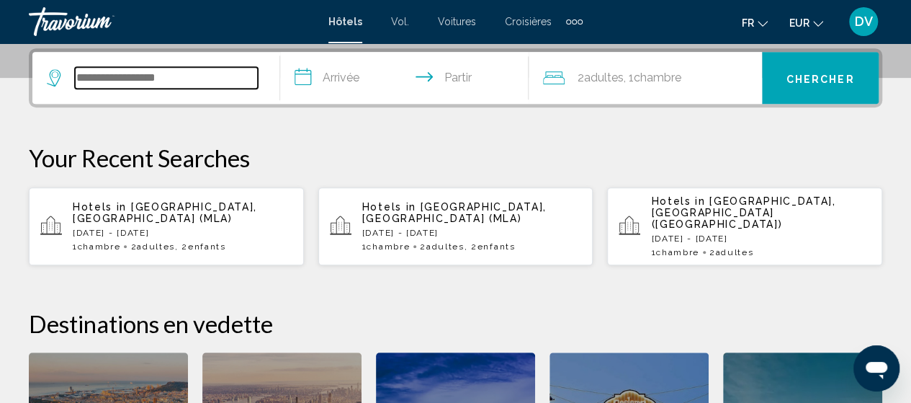
scroll to position [356, 0]
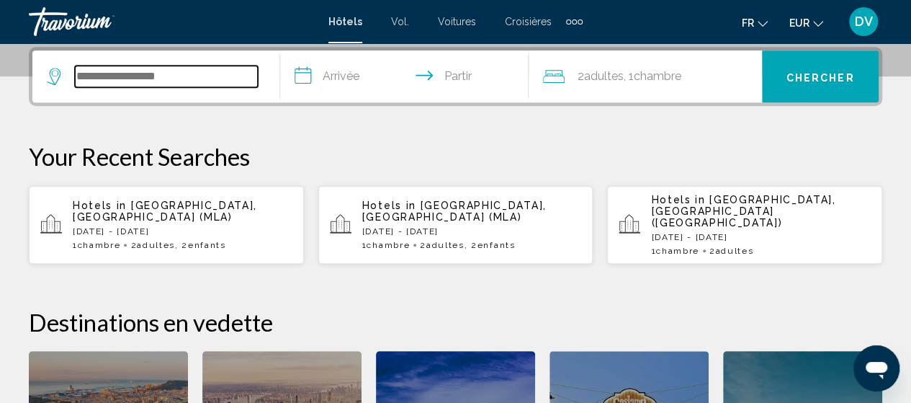
click at [202, 73] on input "Widget de recherche" at bounding box center [166, 77] width 183 height 22
click at [207, 73] on input "Widget de recherche" at bounding box center [166, 77] width 183 height 22
click at [219, 80] on input "Widget de recherche" at bounding box center [166, 77] width 183 height 22
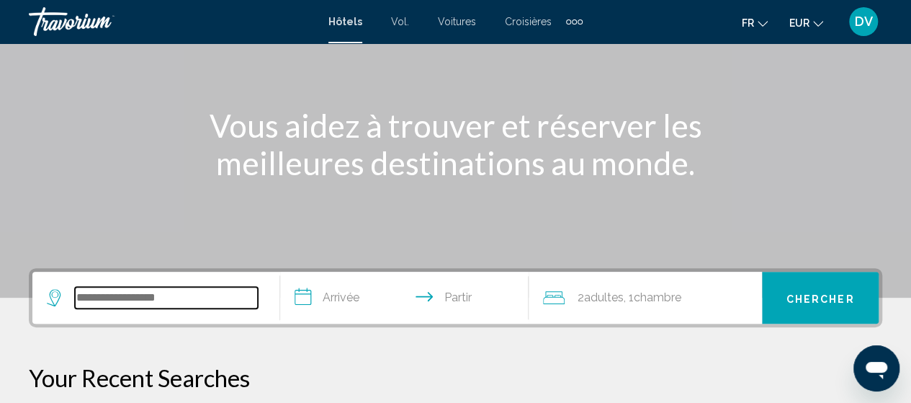
scroll to position [127, 0]
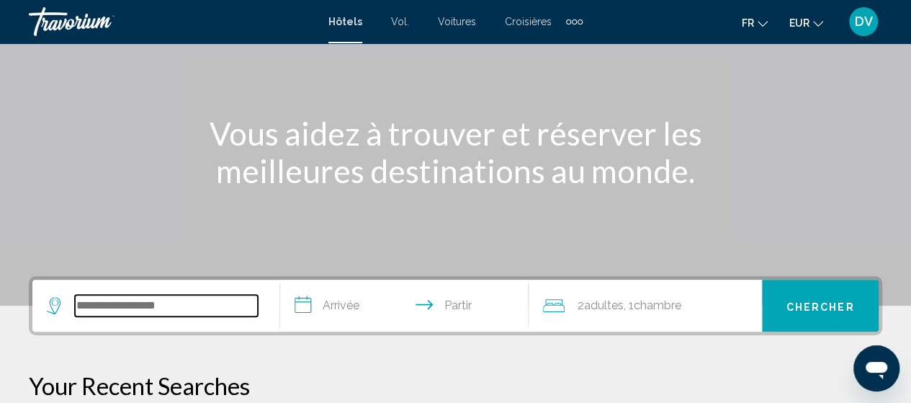
click at [209, 307] on input "Widget de recherche" at bounding box center [166, 306] width 183 height 22
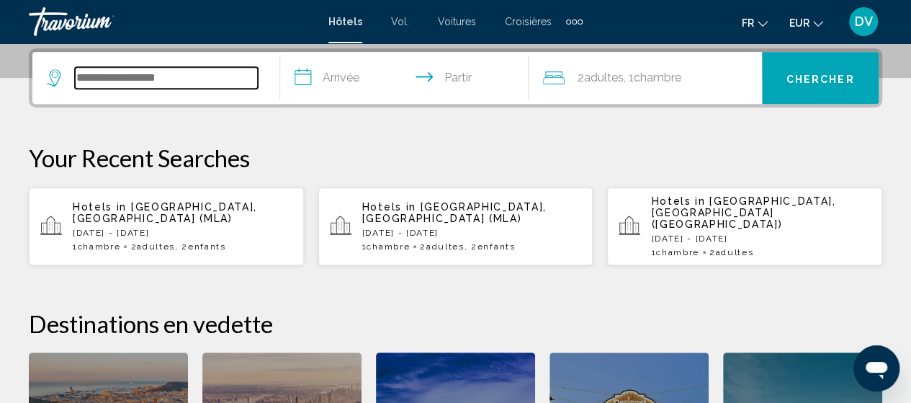
scroll to position [356, 0]
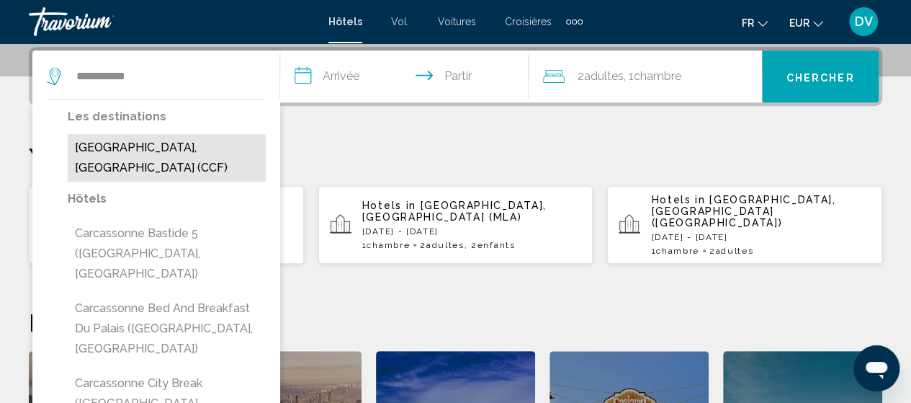
click at [117, 148] on button "[GEOGRAPHIC_DATA], [GEOGRAPHIC_DATA] (CCF)" at bounding box center [167, 158] width 198 height 48
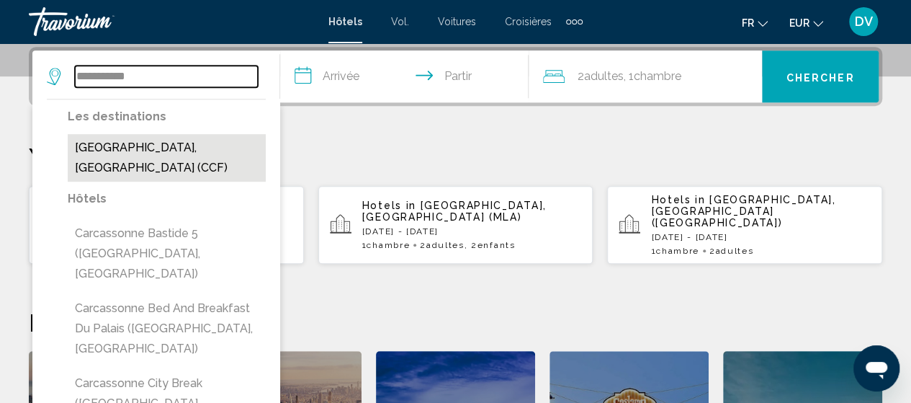
type input "**********"
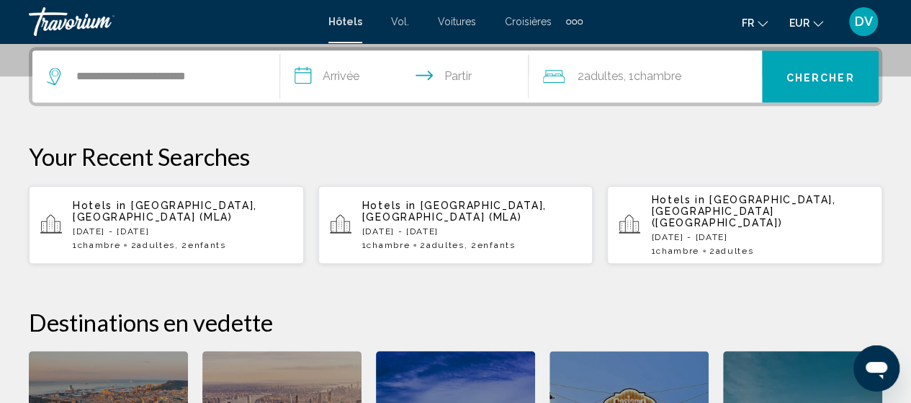
click at [341, 78] on input "**********" at bounding box center [406, 78] width 253 height 56
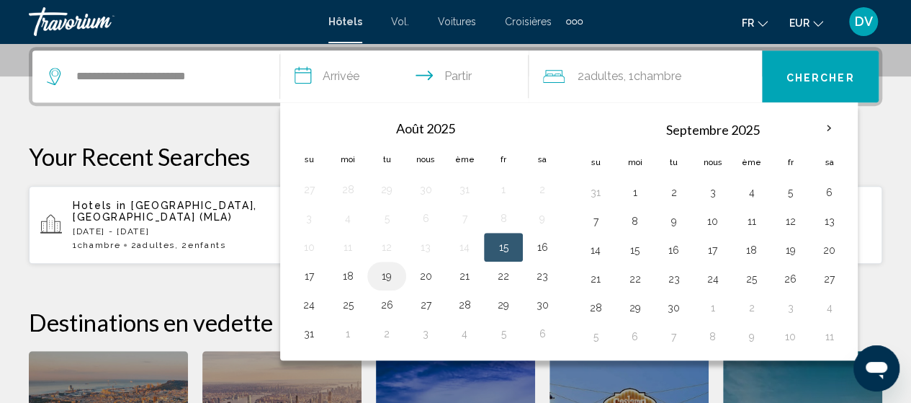
click at [389, 275] on button "19" at bounding box center [386, 276] width 23 height 20
click at [428, 271] on button "20" at bounding box center [425, 276] width 23 height 20
type input "**********"
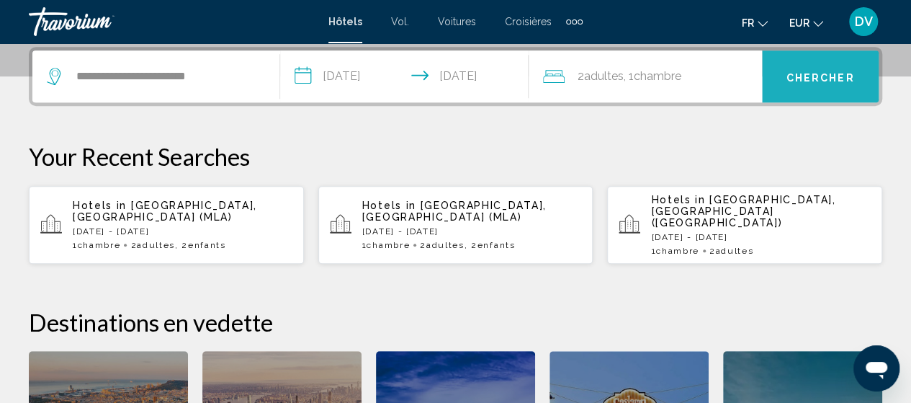
click at [829, 74] on font "Chercher" at bounding box center [820, 77] width 68 height 12
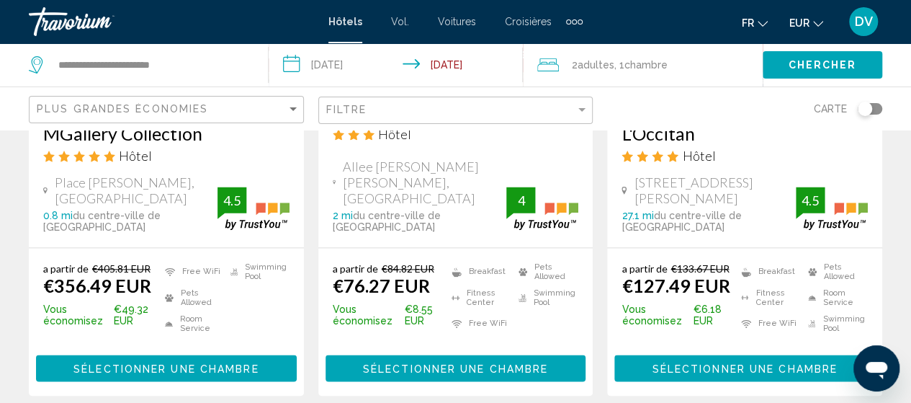
scroll to position [887, 0]
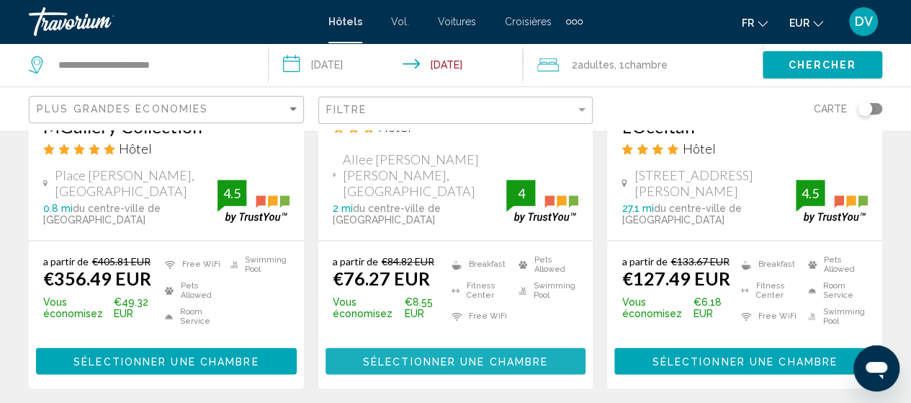
click at [454, 367] on span "Sélectionner une chambre" at bounding box center [455, 361] width 185 height 12
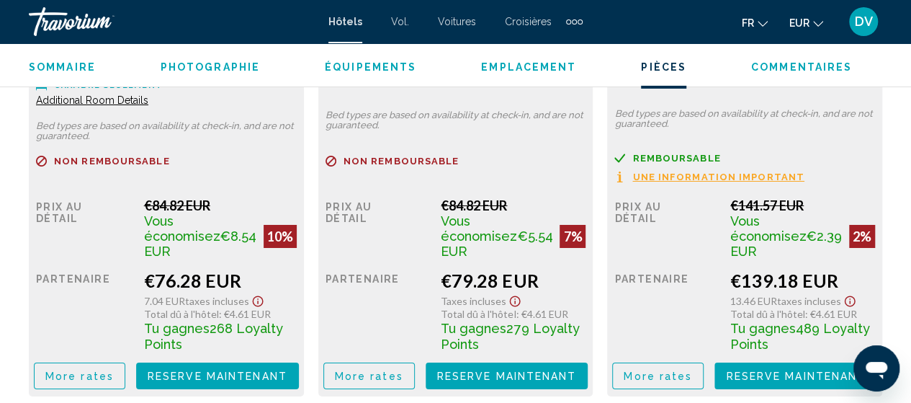
scroll to position [2435, 0]
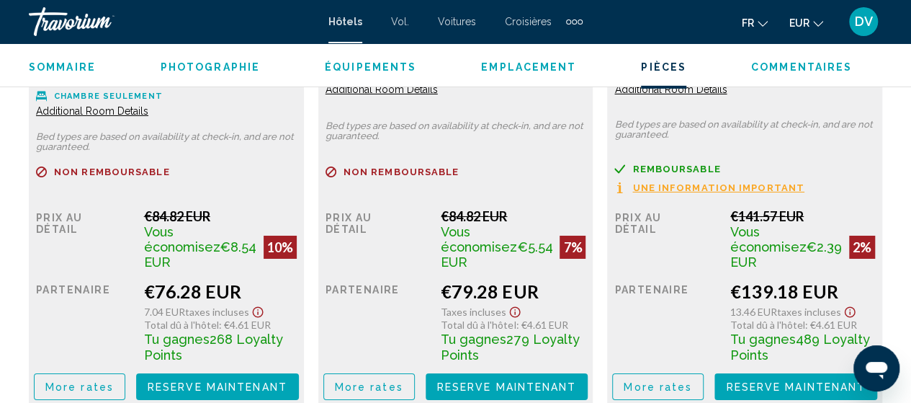
click at [896, 235] on div "Sommaire Catégorie Hotel Adresse Allee [PERSON_NAME] De Roberval, [GEOGRAPHIC_D…" at bounding box center [455, 29] width 911 height 3329
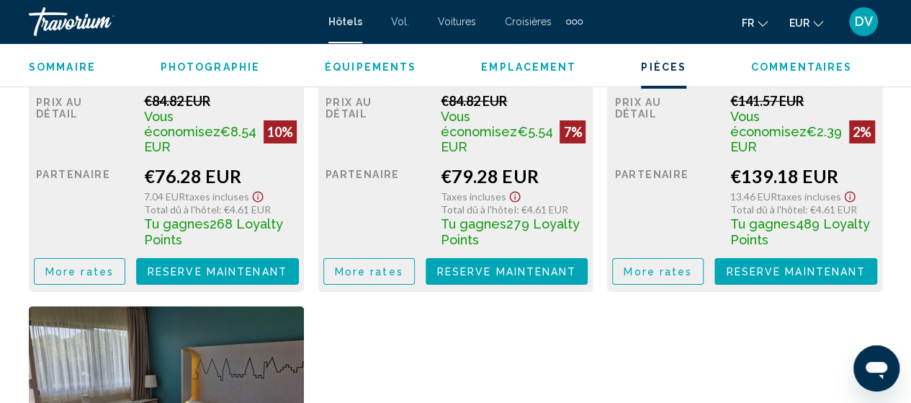
scroll to position [2198, 0]
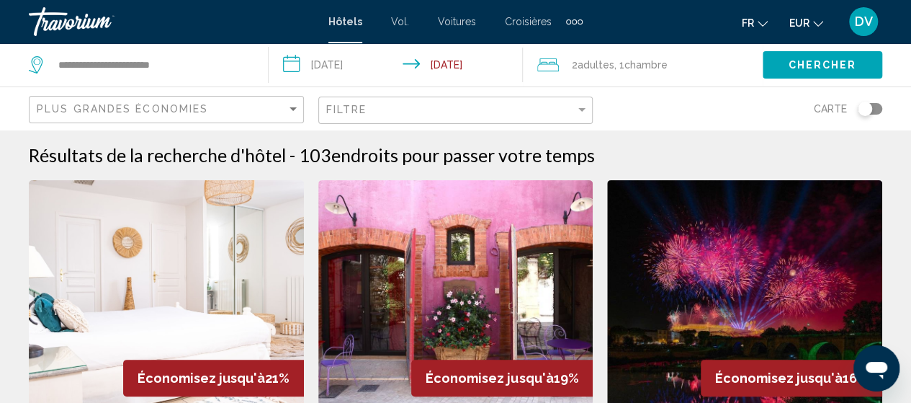
click at [573, 18] on div "Éléments de navigation supplémentaires" at bounding box center [574, 22] width 17 height 22
click at [560, 48] on font "Activités" at bounding box center [552, 48] width 38 height 12
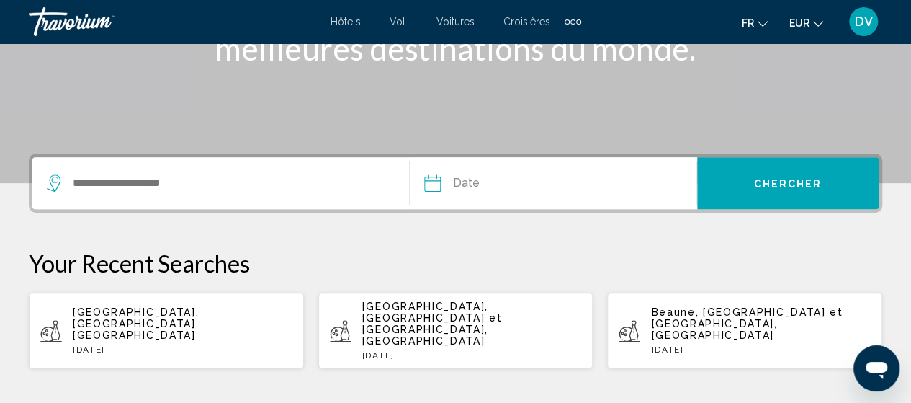
scroll to position [259, 0]
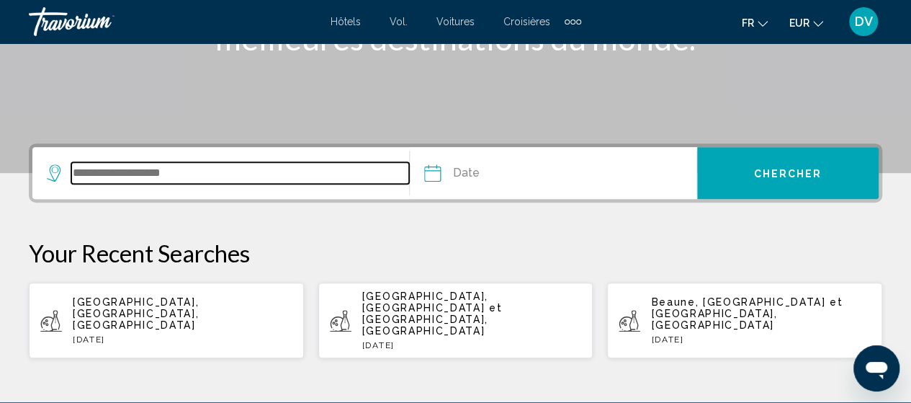
click at [97, 171] on input "Search widget" at bounding box center [240, 173] width 338 height 22
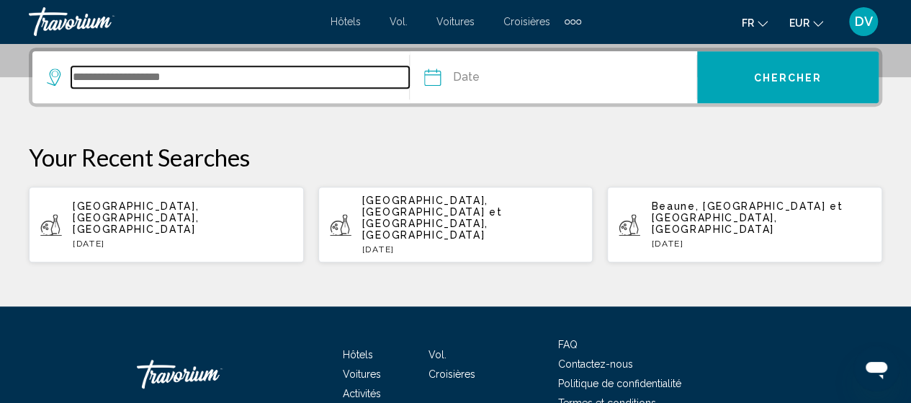
scroll to position [356, 0]
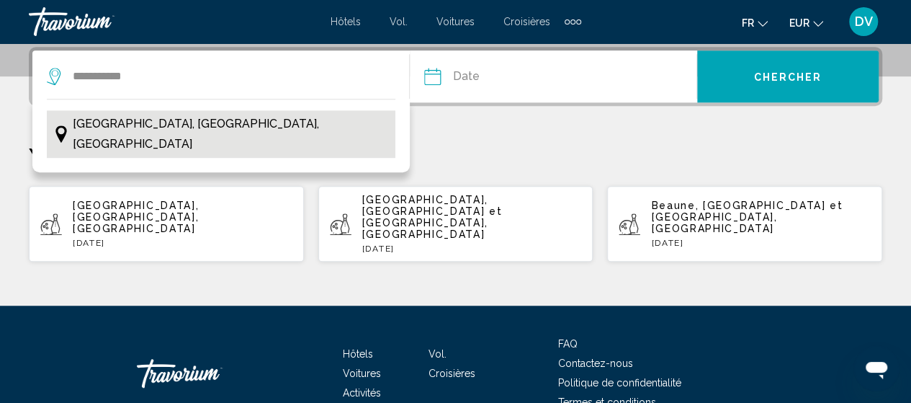
click at [145, 125] on span "[GEOGRAPHIC_DATA], [GEOGRAPHIC_DATA], [GEOGRAPHIC_DATA]" at bounding box center [231, 134] width 316 height 40
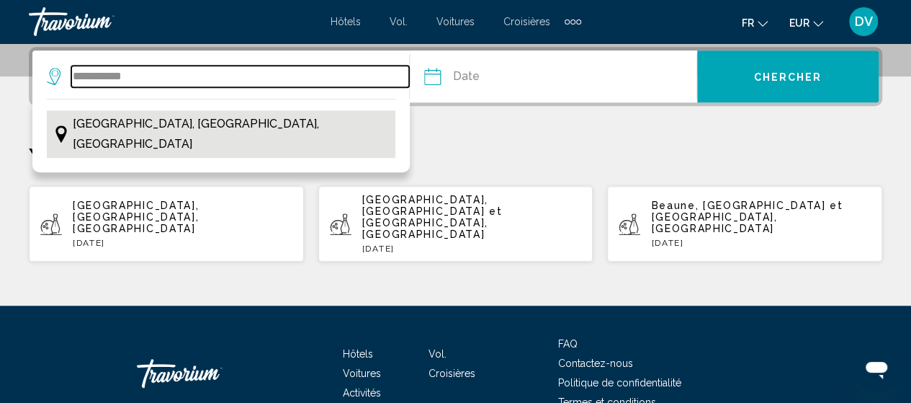
type input "**********"
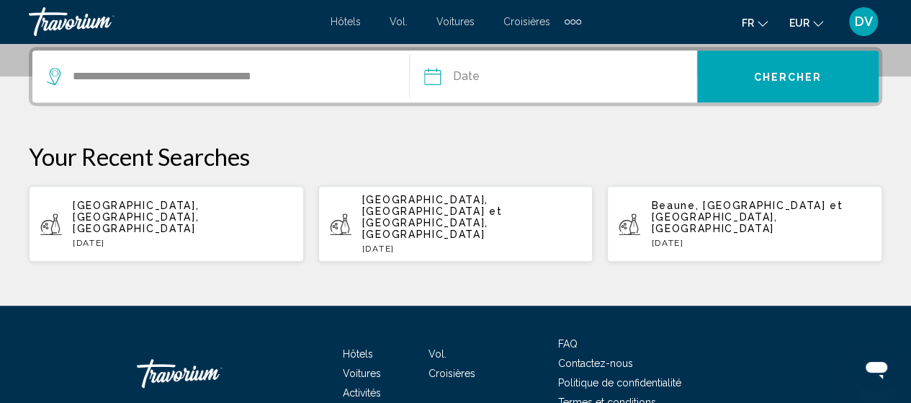
click at [465, 80] on input "Date" at bounding box center [492, 78] width 142 height 56
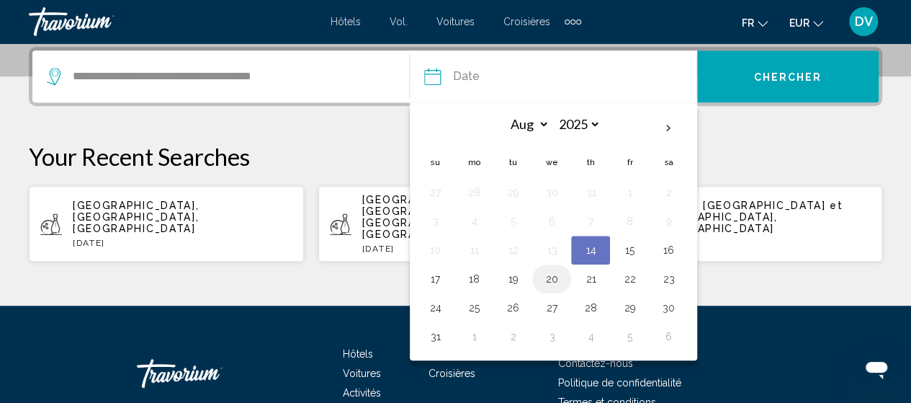
click at [549, 274] on button "20" at bounding box center [551, 279] width 23 height 20
type input "**********"
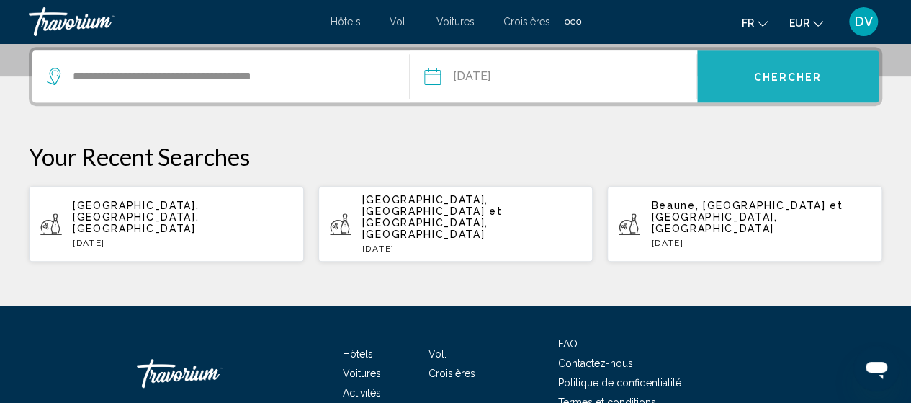
click at [798, 76] on span "Chercher" at bounding box center [787, 77] width 68 height 12
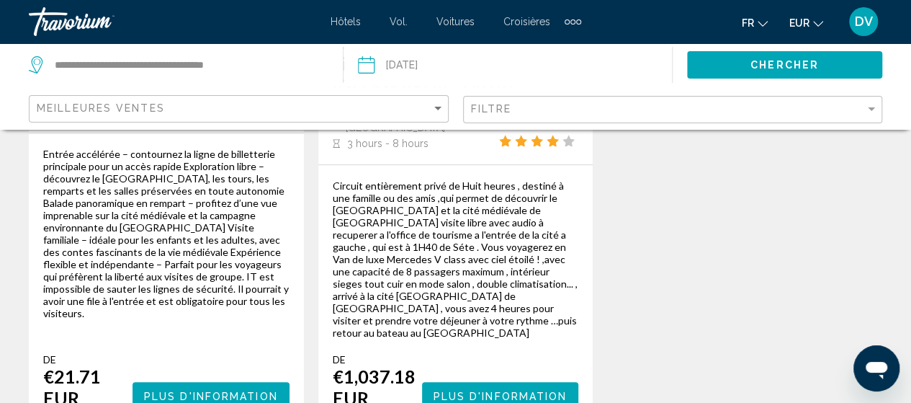
scroll to position [417, 0]
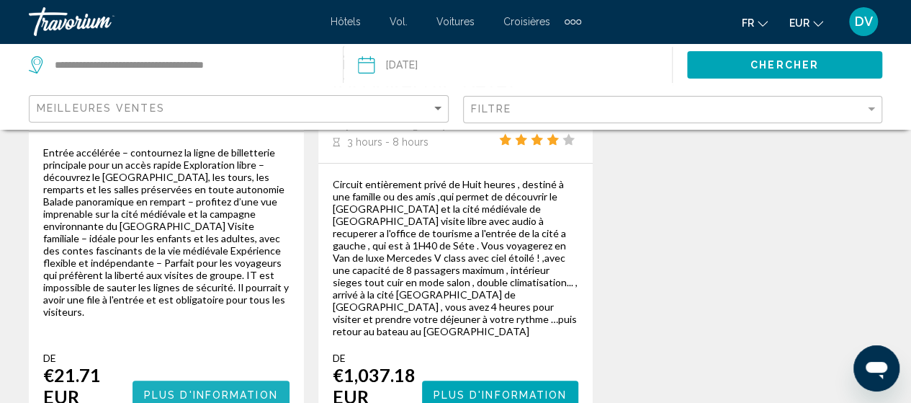
click at [211, 388] on span "Plus d'information" at bounding box center [211, 394] width 134 height 12
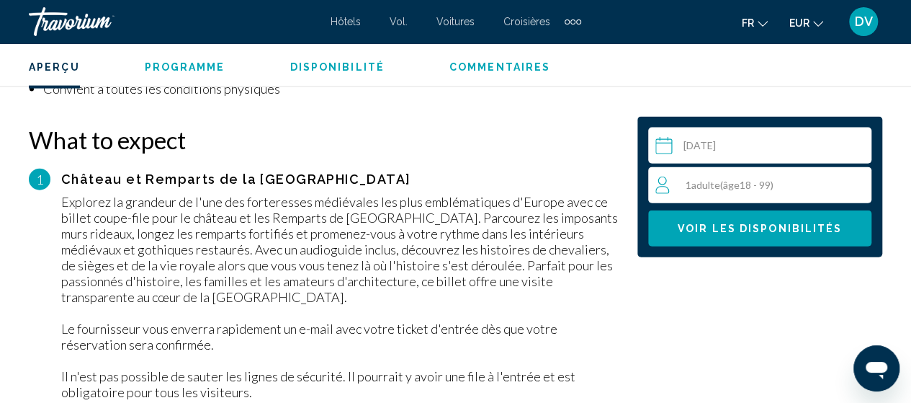
scroll to position [1586, 0]
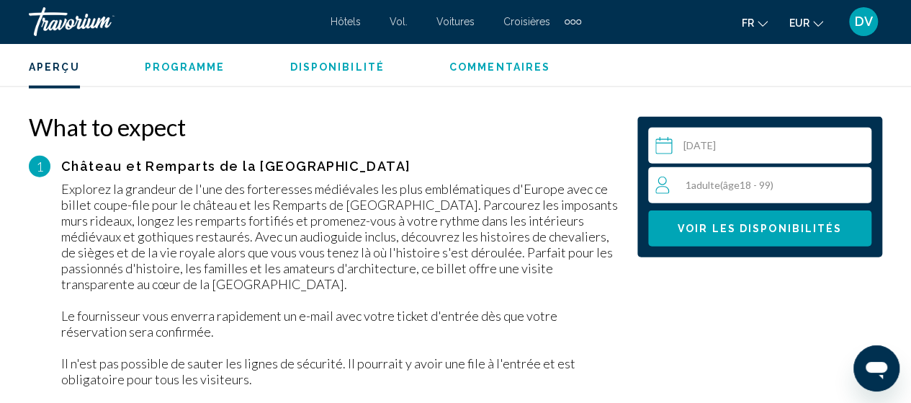
click at [768, 186] on span "( âge 18 - 99)" at bounding box center [746, 185] width 53 height 12
click at [858, 187] on icon "Increment adults" at bounding box center [856, 184] width 13 height 17
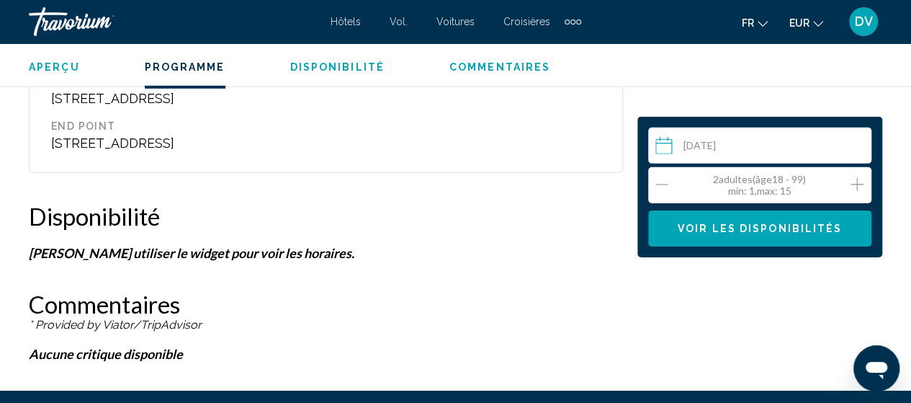
scroll to position [2198, 0]
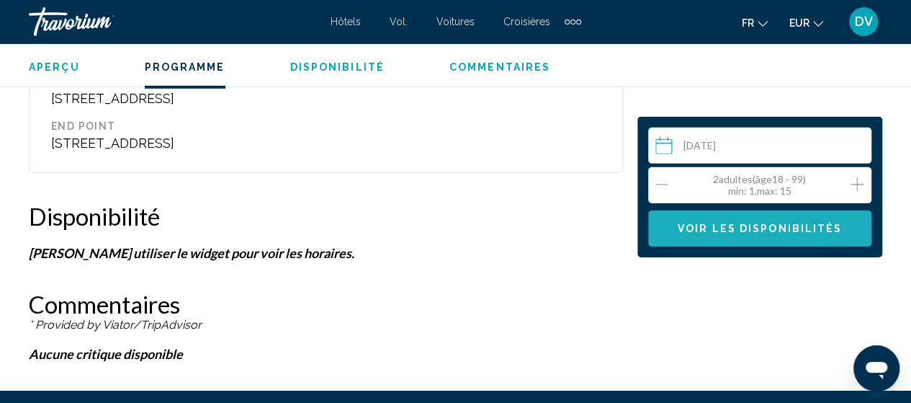
click at [766, 235] on button "Voir les disponibilités" at bounding box center [759, 228] width 223 height 36
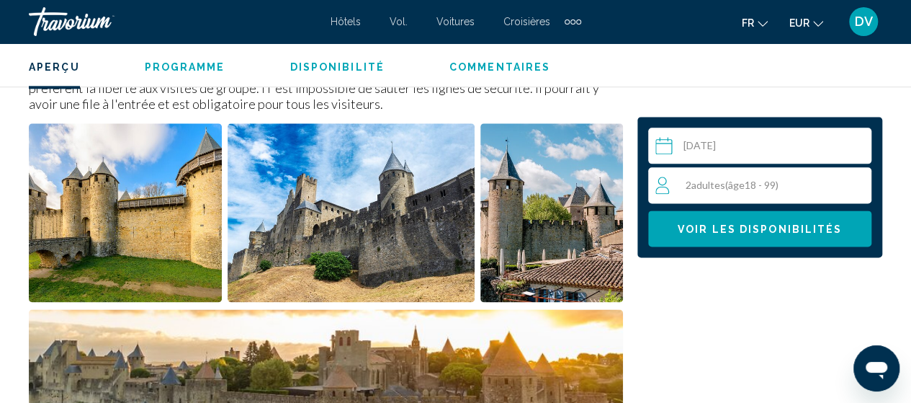
scroll to position [644, 0]
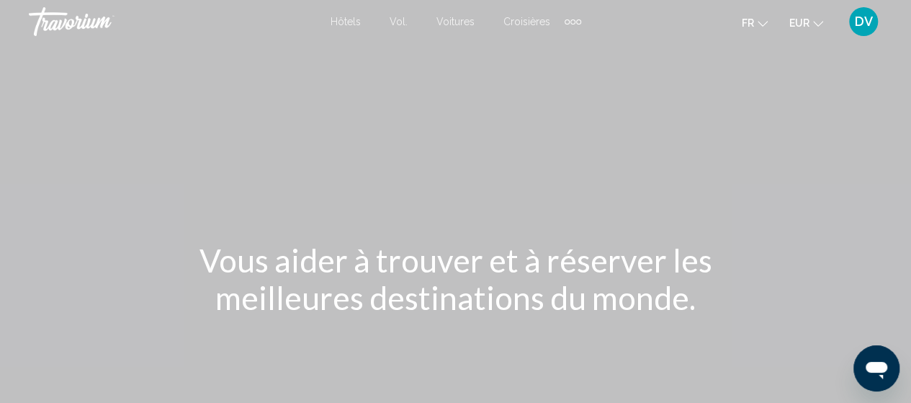
click at [566, 22] on div "Éléments de navigation supplémentaires" at bounding box center [567, 21] width 5 height 5
click at [571, 18] on div "Éléments de navigation supplémentaires" at bounding box center [573, 22] width 17 height 22
click at [555, 45] on font "Activités" at bounding box center [547, 48] width 45 height 12
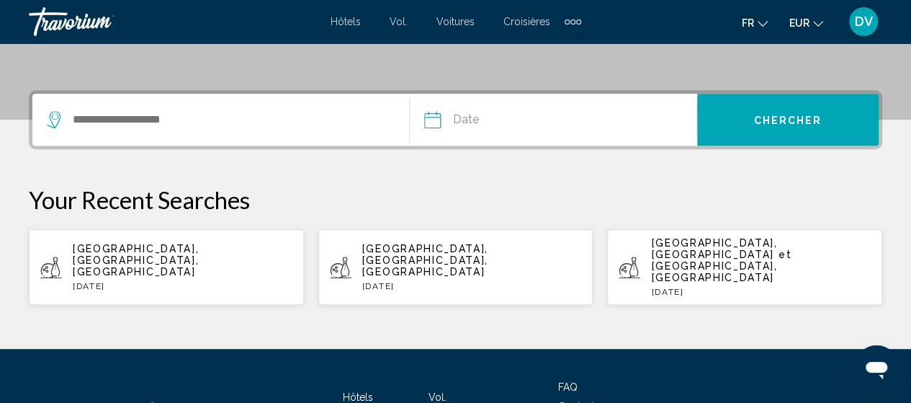
scroll to position [307, 0]
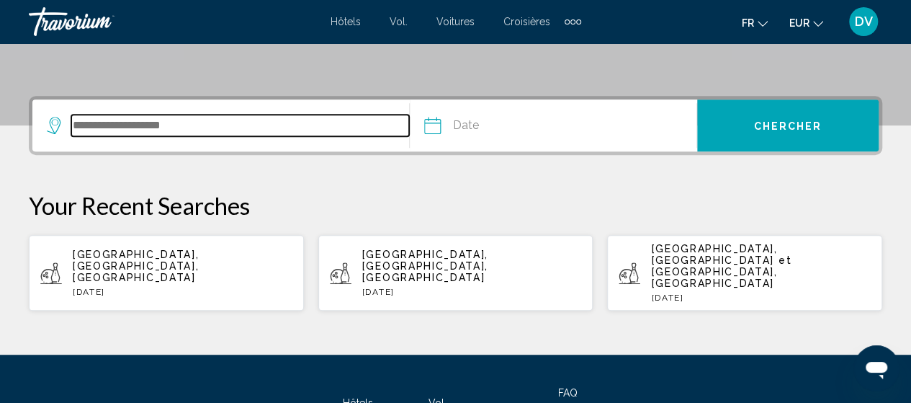
click at [166, 122] on input "Search widget" at bounding box center [240, 126] width 338 height 22
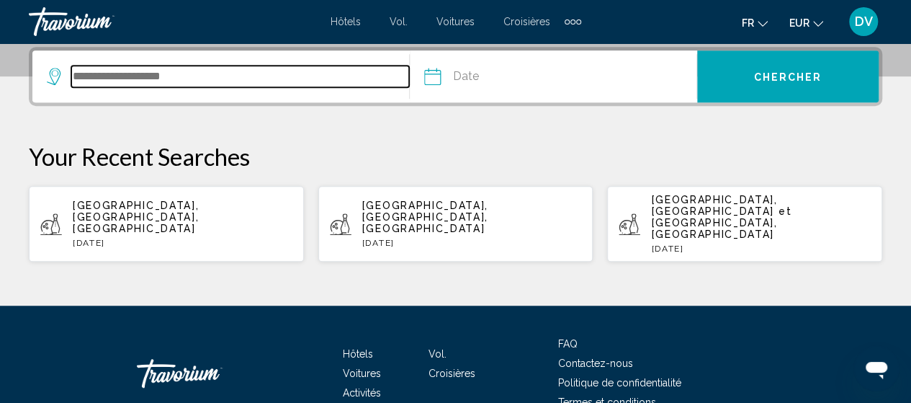
click at [198, 77] on input "Search widget" at bounding box center [240, 77] width 338 height 22
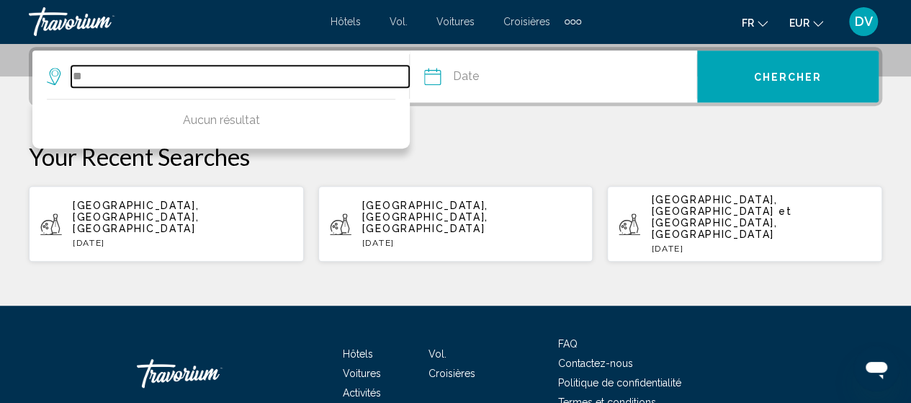
type input "*"
click at [104, 75] on input "*******" at bounding box center [240, 77] width 338 height 22
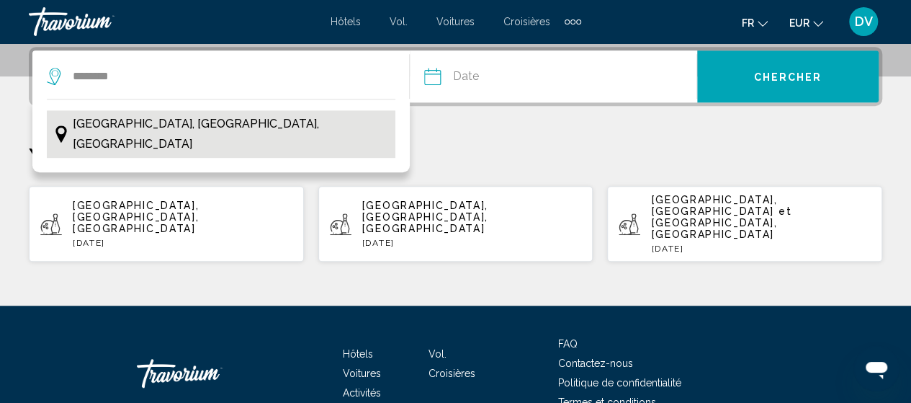
click at [206, 120] on span "[GEOGRAPHIC_DATA], [GEOGRAPHIC_DATA], [GEOGRAPHIC_DATA]" at bounding box center [231, 134] width 316 height 40
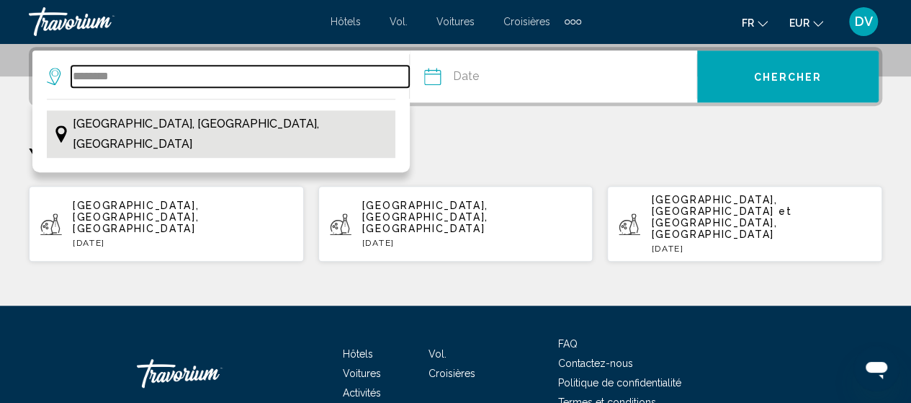
type input "**********"
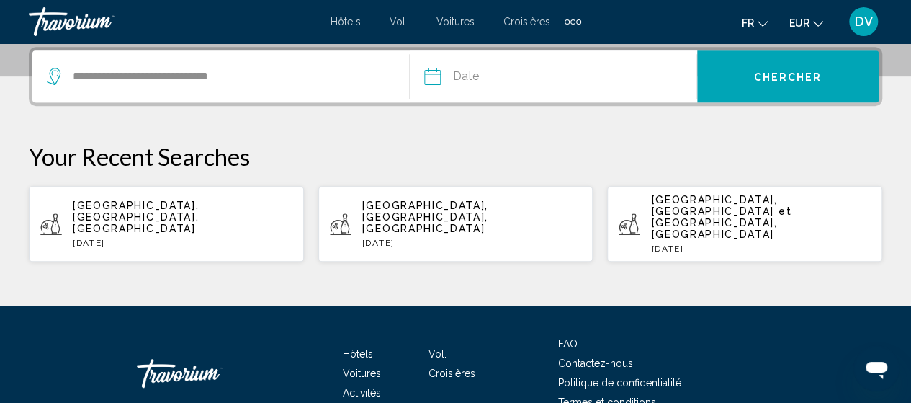
click at [512, 79] on input "Date" at bounding box center [492, 78] width 142 height 56
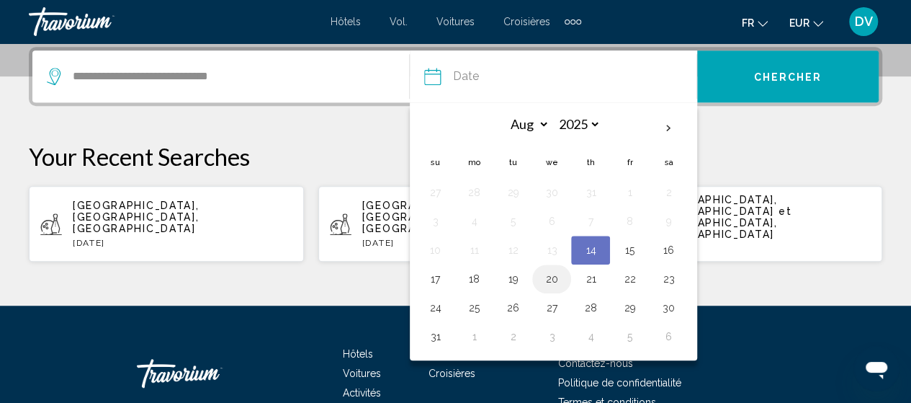
click at [543, 279] on button "20" at bounding box center [551, 279] width 23 height 20
type input "**********"
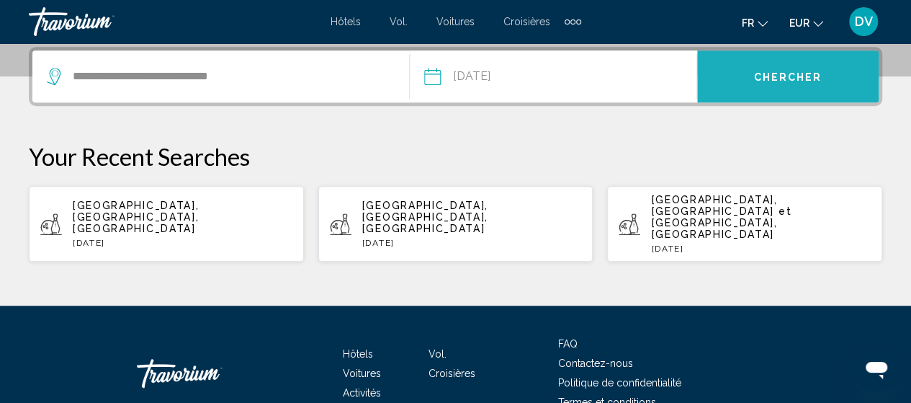
click at [789, 87] on button "Chercher" at bounding box center [787, 76] width 181 height 52
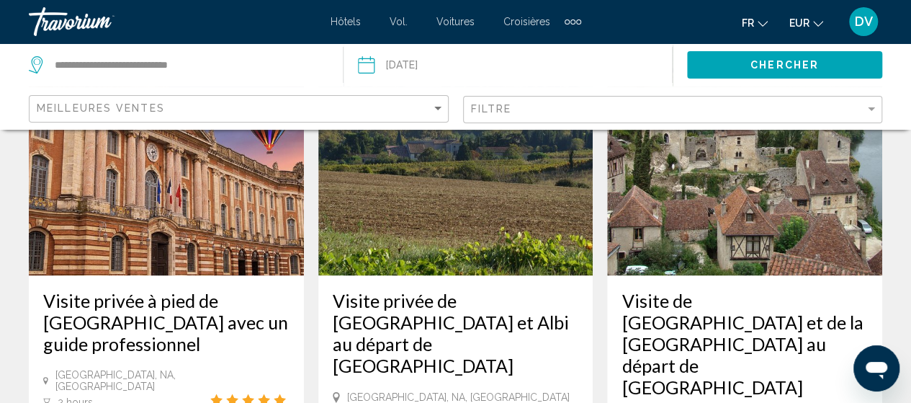
scroll to position [835, 0]
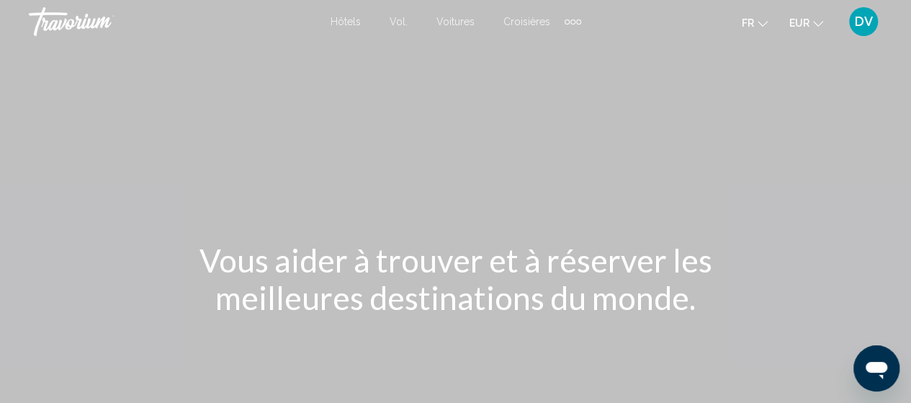
click at [570, 20] on div "Éléments de navigation supplémentaires" at bounding box center [572, 21] width 5 height 5
click at [565, 37] on link "Activités" at bounding box center [547, 48] width 59 height 26
click at [572, 18] on div "Éléments de navigation supplémentaires" at bounding box center [573, 22] width 17 height 22
click at [555, 40] on link "Activités" at bounding box center [547, 48] width 59 height 26
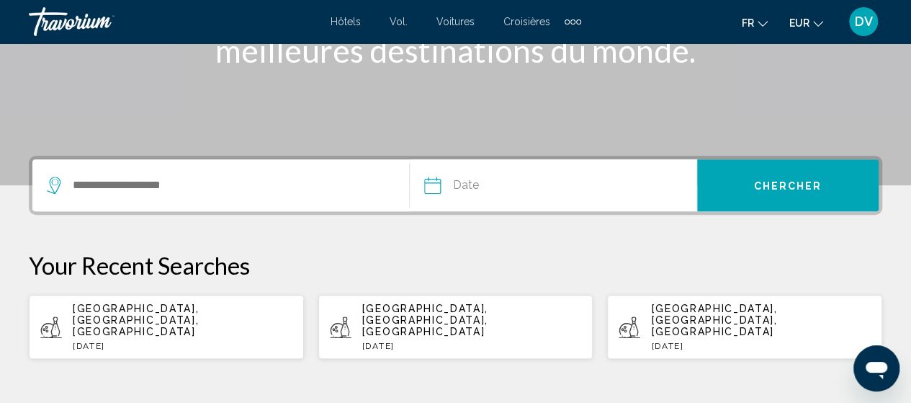
scroll to position [274, 0]
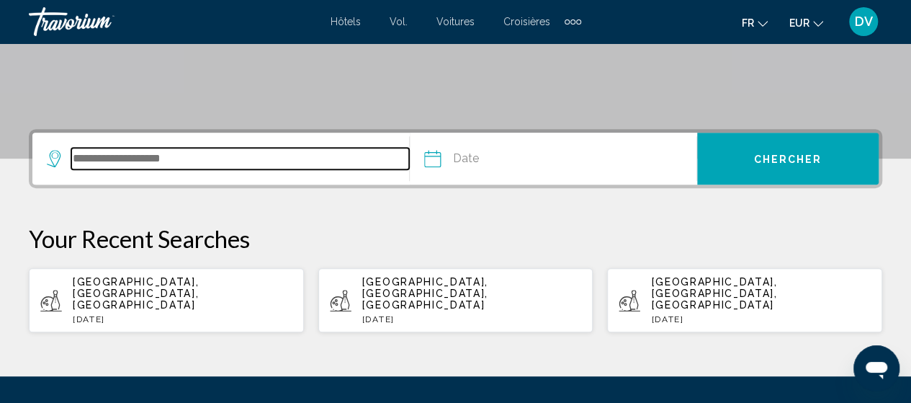
click at [161, 153] on input "Search widget" at bounding box center [240, 159] width 338 height 22
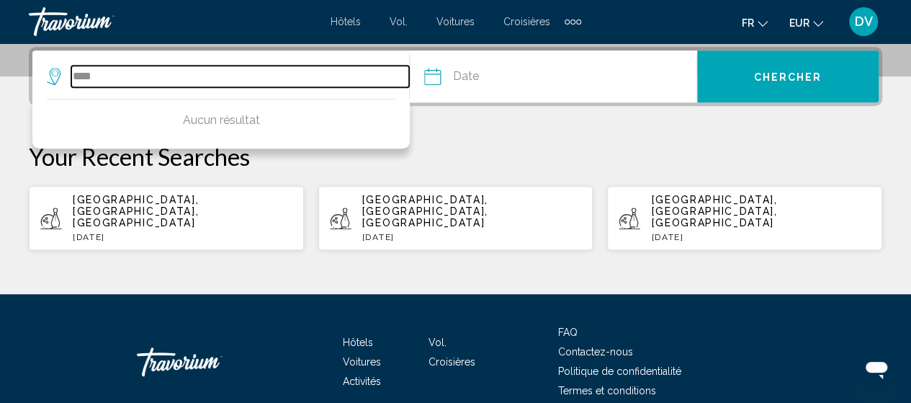
type input "****"
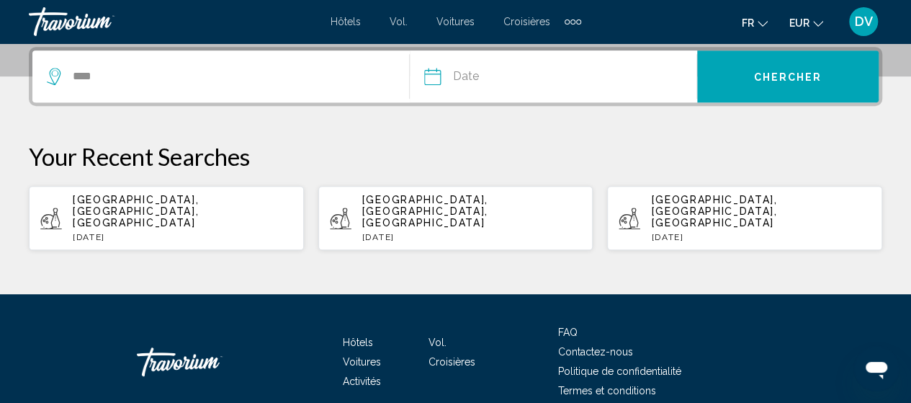
click at [474, 77] on input "Date" at bounding box center [492, 78] width 142 height 56
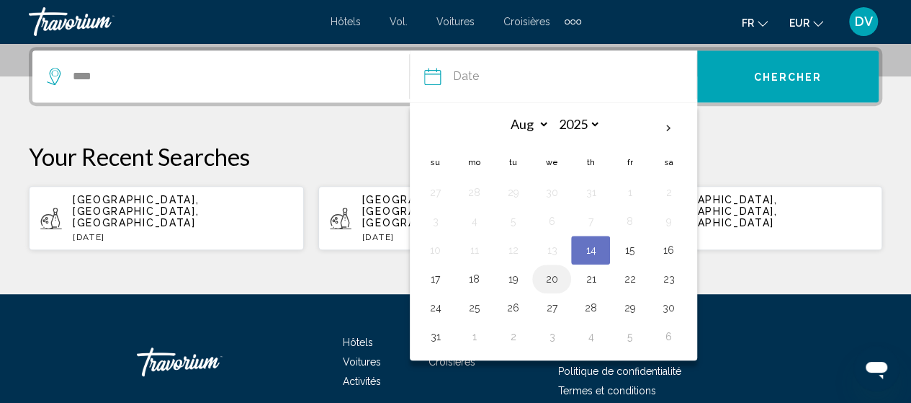
click at [554, 278] on button "20" at bounding box center [551, 279] width 23 height 20
type input "**********"
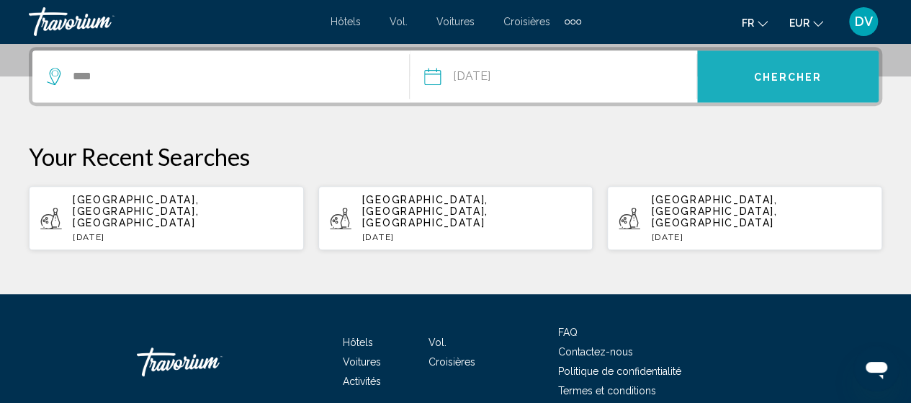
click at [769, 84] on button "Chercher" at bounding box center [787, 76] width 181 height 52
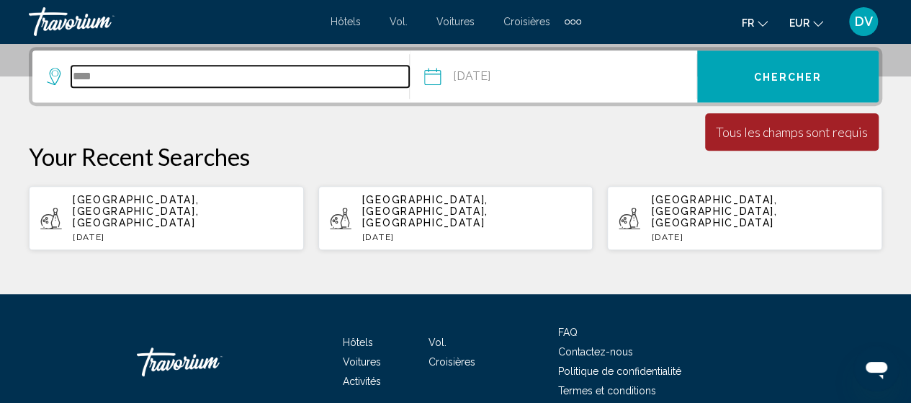
click at [259, 68] on input "****" at bounding box center [240, 77] width 338 height 22
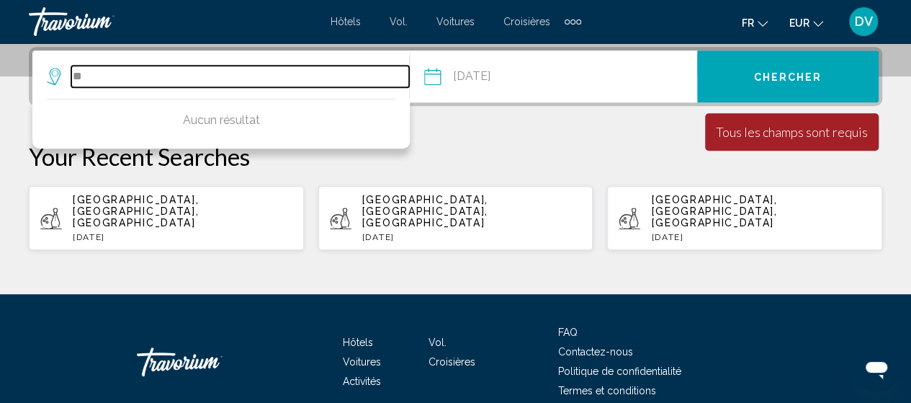
type input "*"
click at [109, 81] on input "Search widget" at bounding box center [240, 77] width 338 height 22
type input "*******"
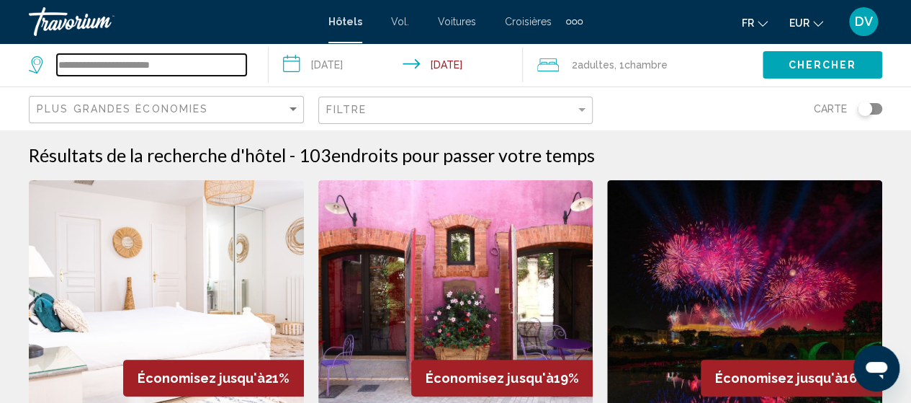
click at [228, 64] on input "**********" at bounding box center [151, 65] width 189 height 22
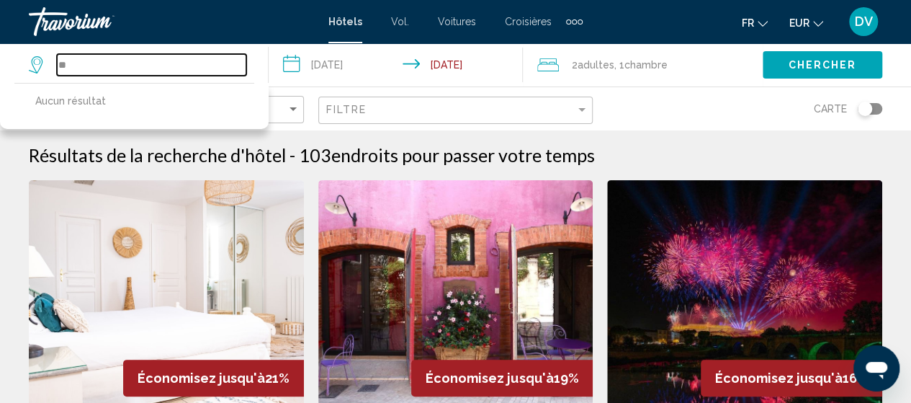
type input "*"
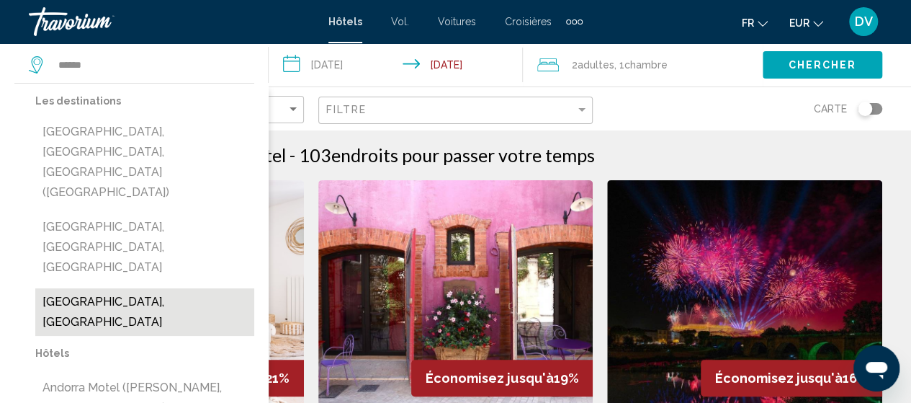
click at [119, 288] on button "[GEOGRAPHIC_DATA], [GEOGRAPHIC_DATA]" at bounding box center [144, 312] width 219 height 48
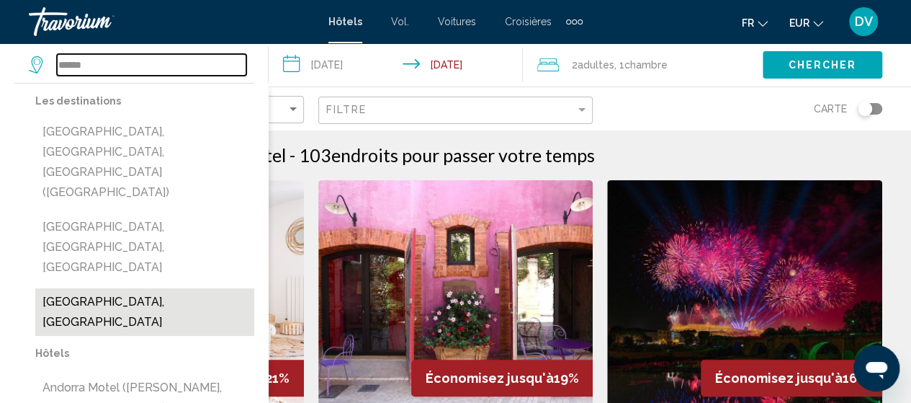
type input "**********"
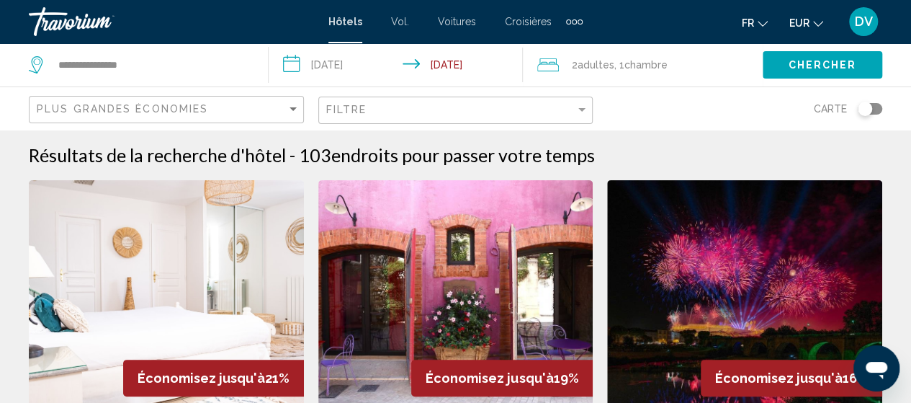
click at [457, 58] on input "**********" at bounding box center [399, 67] width 260 height 48
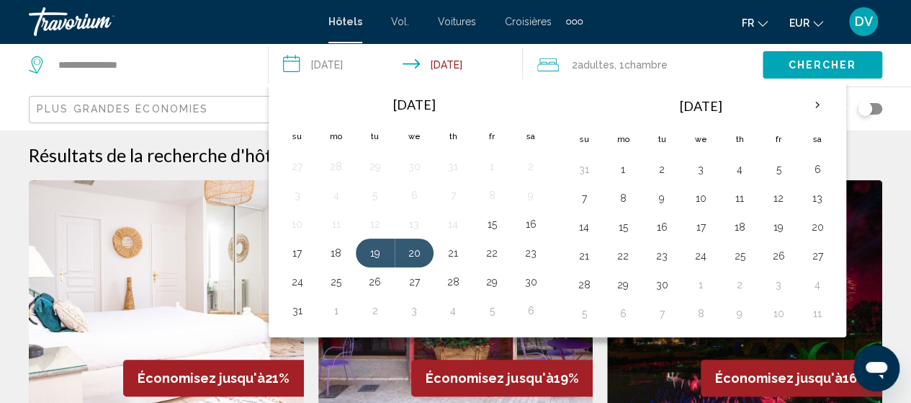
click at [573, 21] on div "Éléments de navigation supplémentaires" at bounding box center [574, 21] width 5 height 5
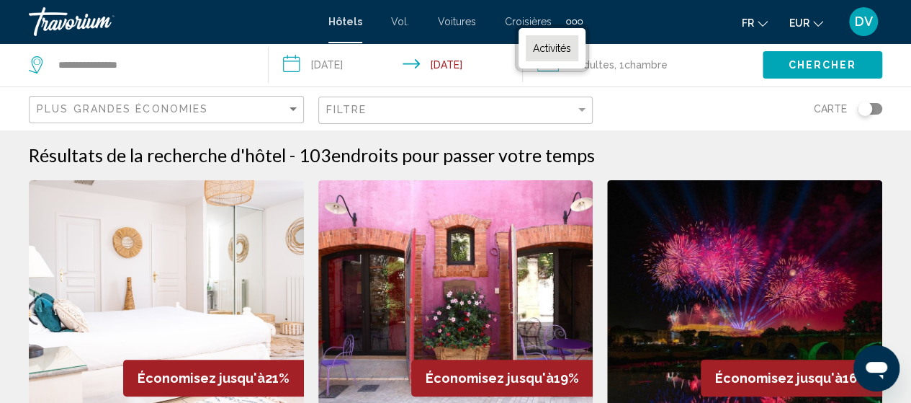
click at [560, 39] on link "Activités" at bounding box center [552, 48] width 53 height 26
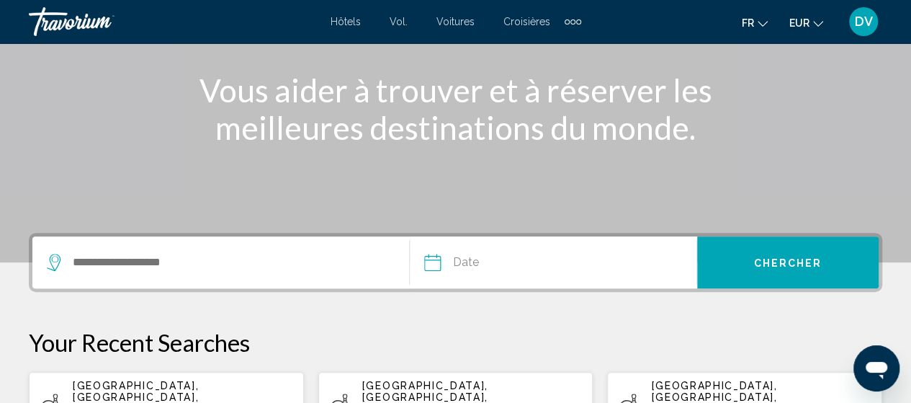
scroll to position [220, 0]
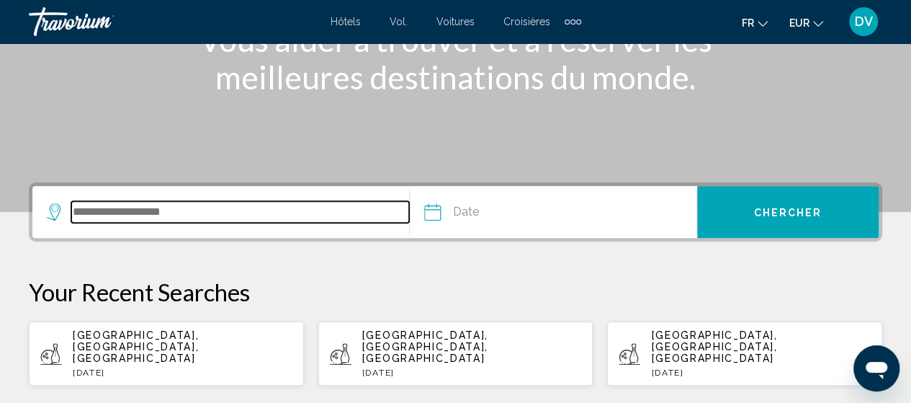
click at [161, 204] on input "Search widget" at bounding box center [240, 212] width 338 height 22
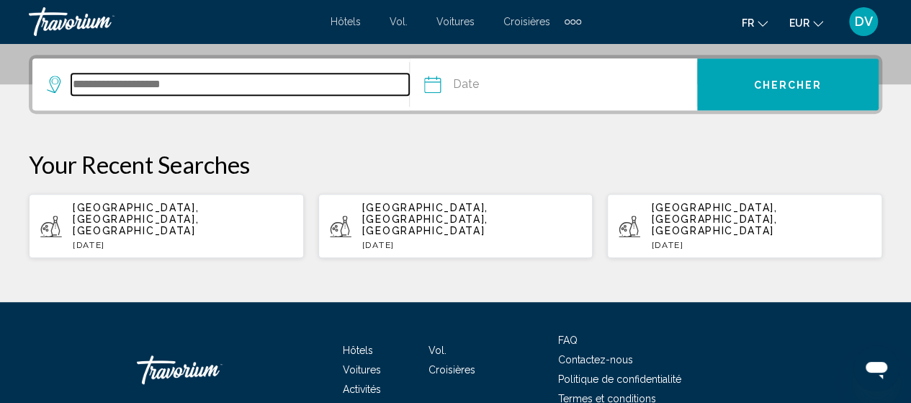
scroll to position [356, 0]
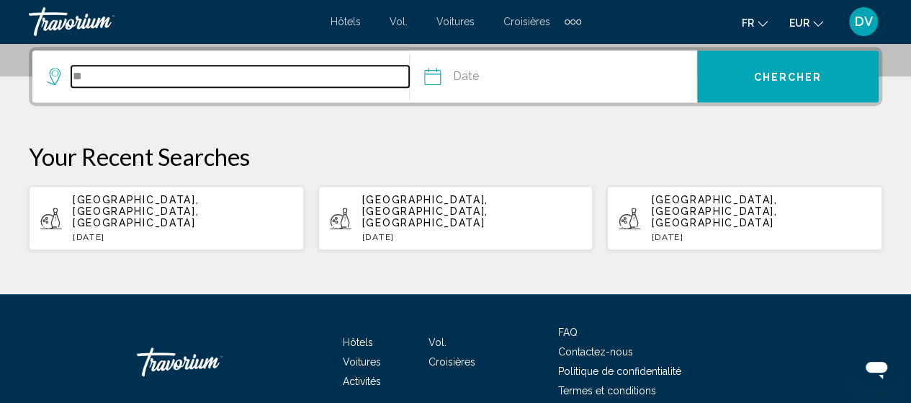
type input "*"
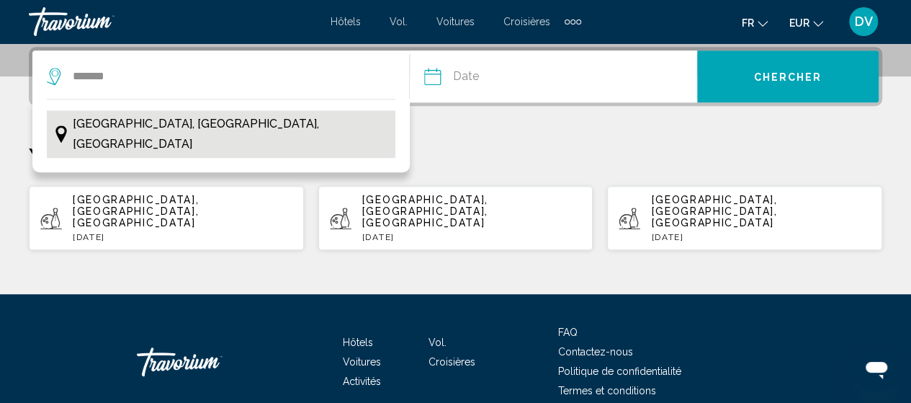
click at [183, 126] on span "[GEOGRAPHIC_DATA], [GEOGRAPHIC_DATA], [GEOGRAPHIC_DATA]" at bounding box center [231, 134] width 316 height 40
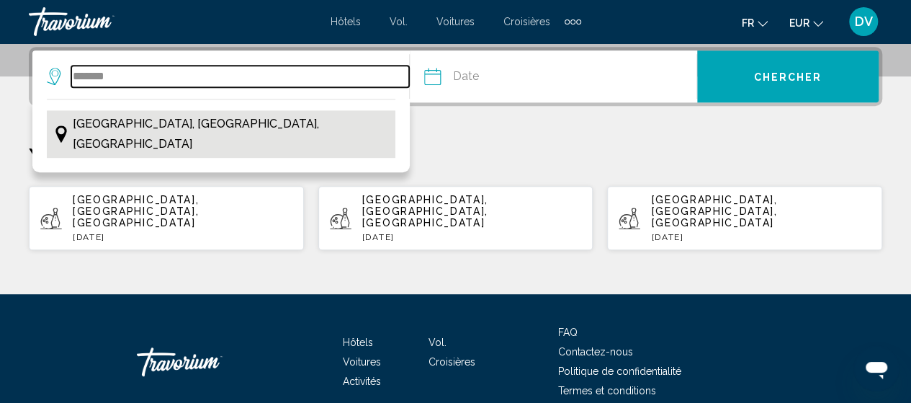
type input "**********"
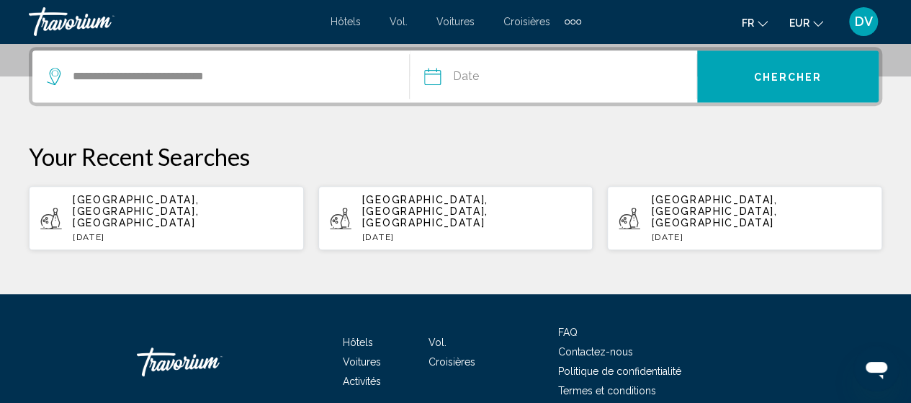
click at [462, 78] on input "Date" at bounding box center [492, 78] width 142 height 56
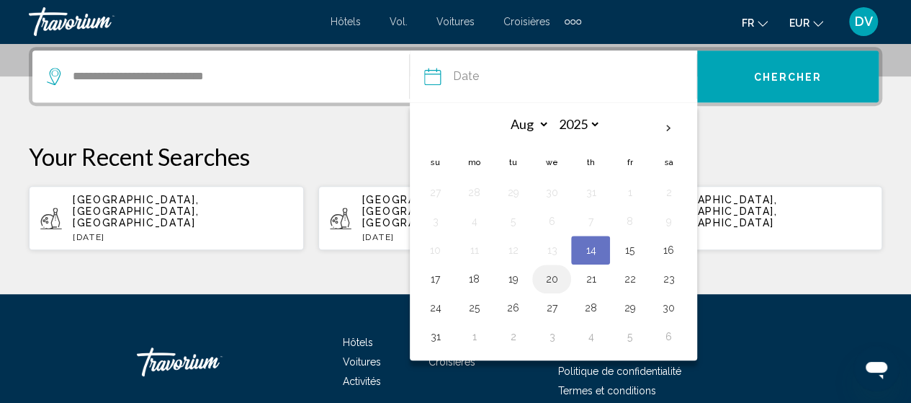
click at [555, 279] on button "20" at bounding box center [551, 279] width 23 height 20
type input "**********"
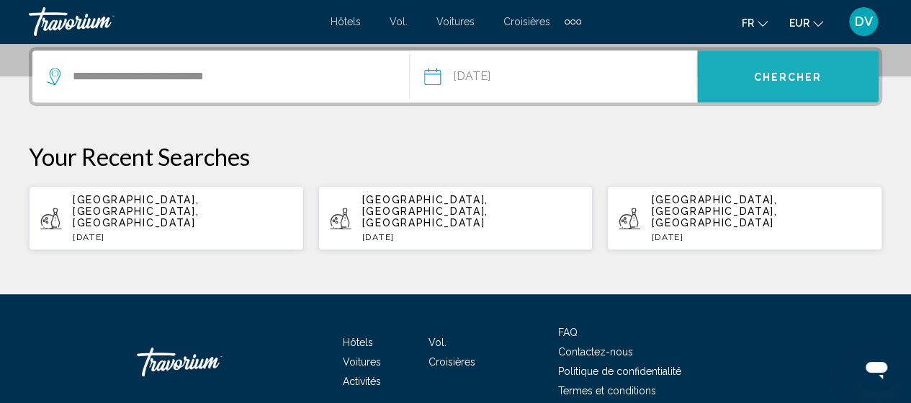
click at [784, 83] on button "Chercher" at bounding box center [787, 76] width 181 height 52
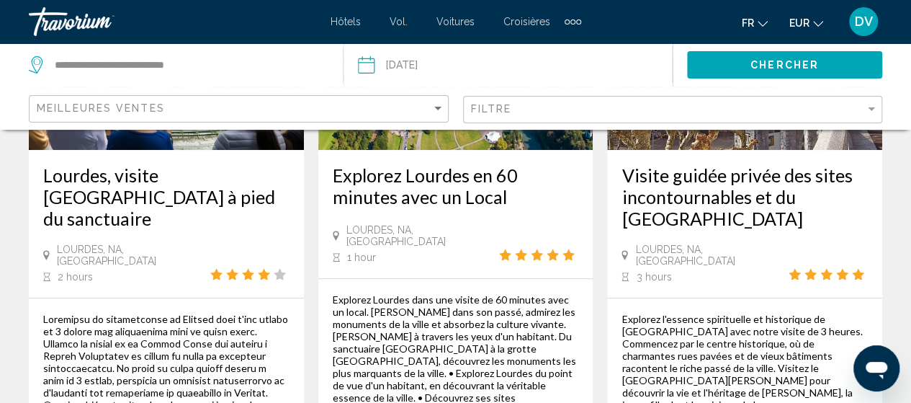
scroll to position [166, 0]
